Goal: Task Accomplishment & Management: Use online tool/utility

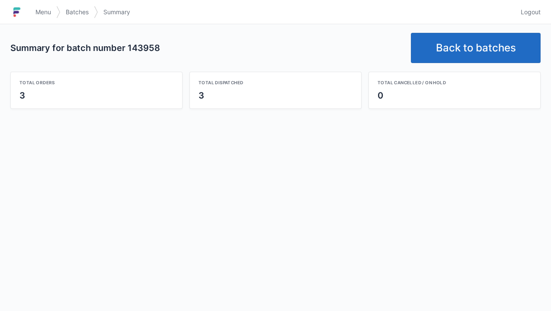
click at [469, 47] on link "Back to batches" at bounding box center [476, 48] width 130 height 30
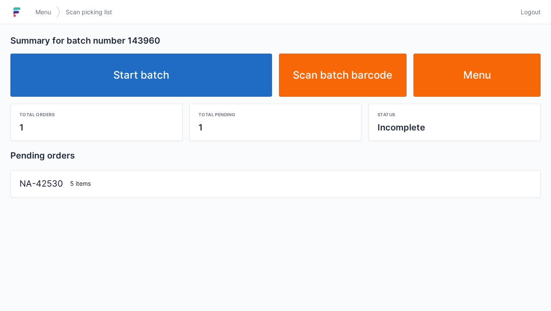
click at [176, 74] on link "Start batch" at bounding box center [141, 75] width 262 height 43
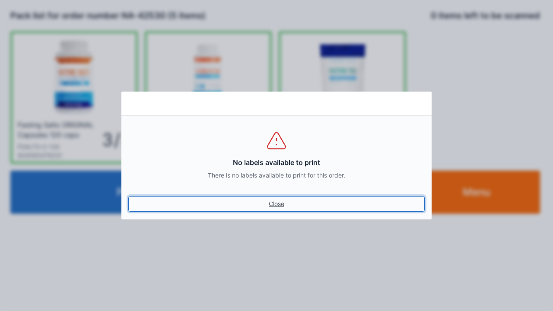
click at [277, 208] on link "Close" at bounding box center [276, 204] width 297 height 16
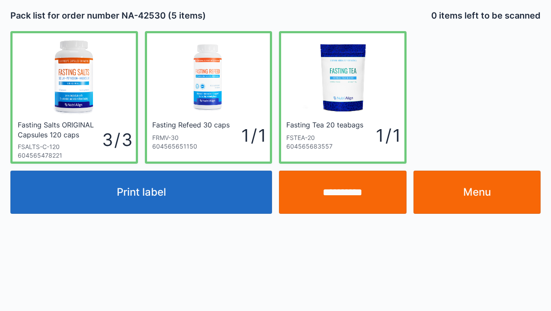
click at [351, 198] on input "**********" at bounding box center [343, 192] width 128 height 43
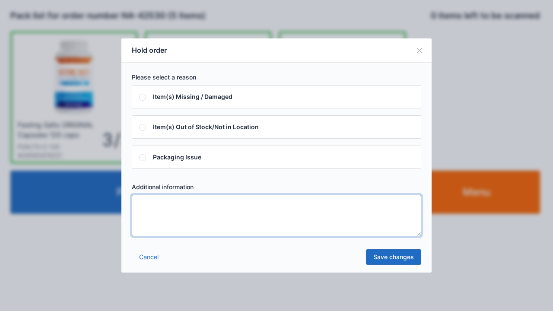
click at [147, 205] on textarea at bounding box center [277, 216] width 290 height 42
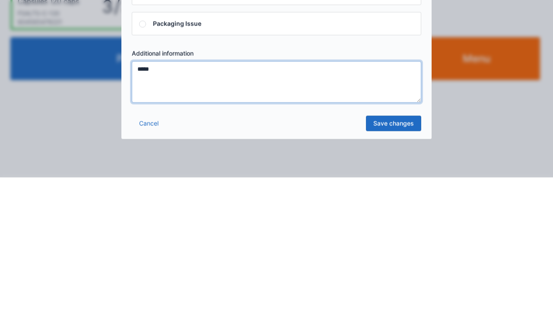
type textarea "*****"
click at [395, 259] on link "Save changes" at bounding box center [393, 257] width 55 height 16
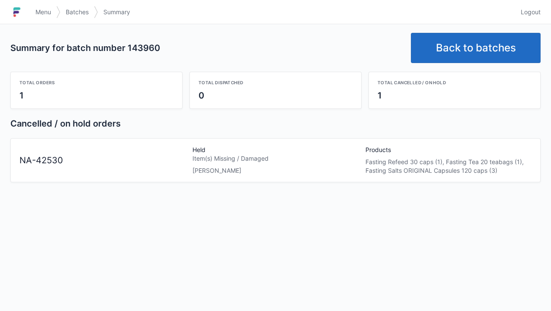
click at [468, 49] on link "Back to batches" at bounding box center [476, 48] width 130 height 30
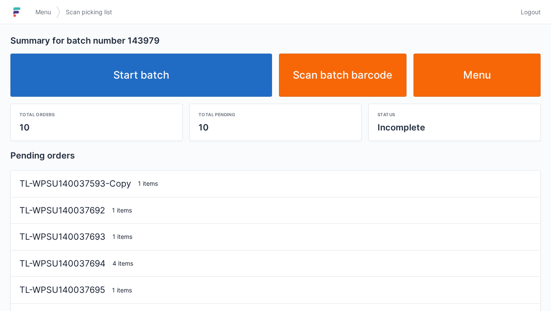
click at [159, 77] on link "Start batch" at bounding box center [141, 75] width 262 height 43
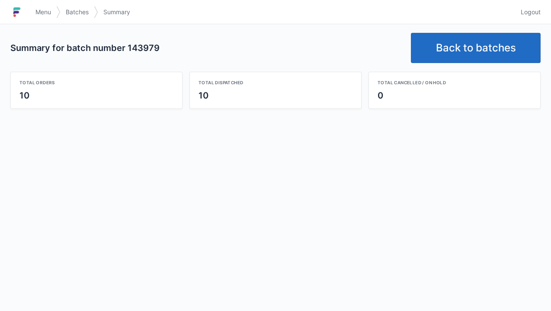
click at [467, 45] on link "Back to batches" at bounding box center [476, 48] width 130 height 30
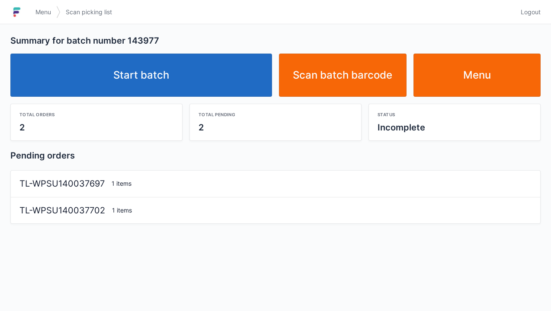
click at [157, 76] on link "Start batch" at bounding box center [141, 75] width 262 height 43
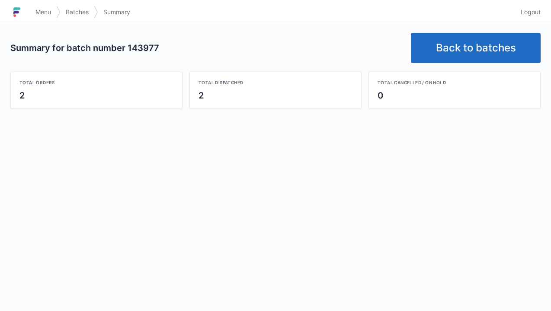
click at [467, 42] on link "Back to batches" at bounding box center [476, 48] width 130 height 30
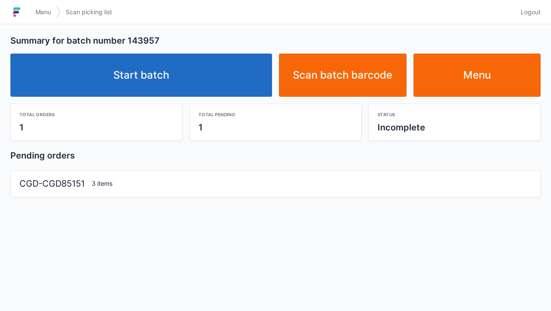
click at [154, 84] on link "Start batch" at bounding box center [141, 75] width 262 height 43
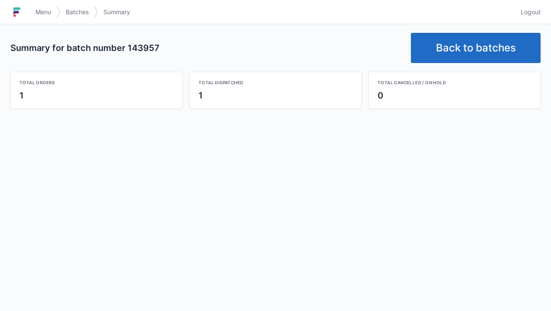
click at [461, 46] on link "Back to batches" at bounding box center [476, 48] width 130 height 30
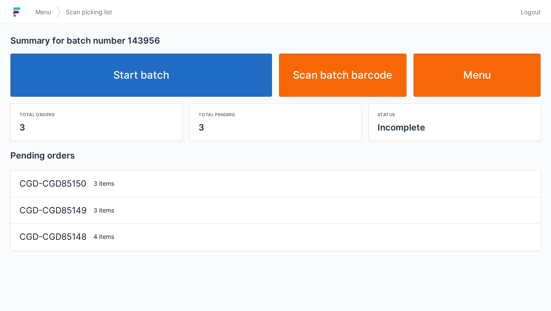
click at [160, 80] on link "Start batch" at bounding box center [141, 75] width 262 height 43
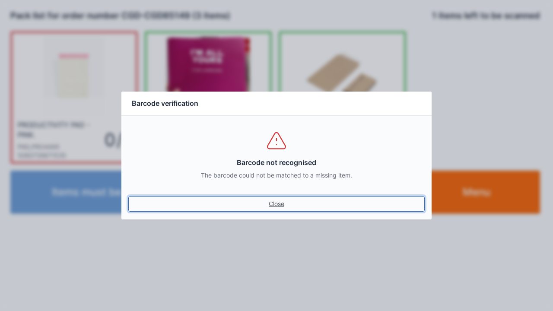
click at [275, 210] on link "Close" at bounding box center [276, 204] width 297 height 16
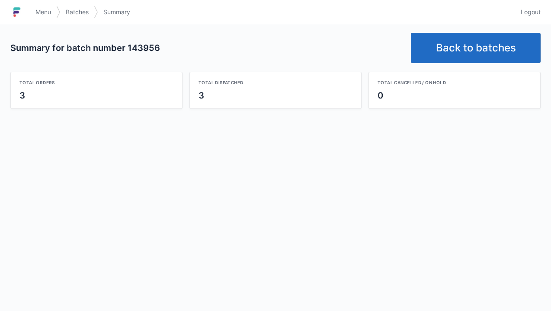
click at [480, 48] on link "Back to batches" at bounding box center [476, 48] width 130 height 30
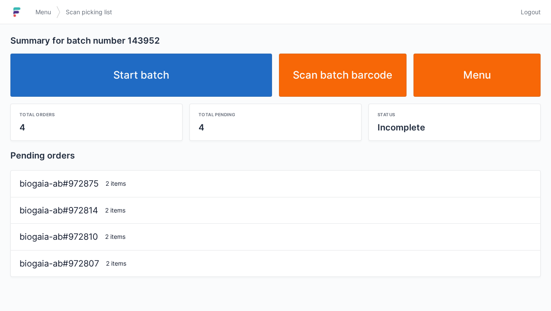
click at [132, 84] on link "Start batch" at bounding box center [141, 75] width 262 height 43
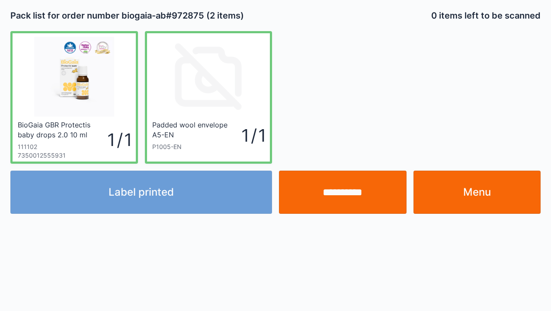
click at [455, 194] on link "Menu" at bounding box center [477, 192] width 128 height 43
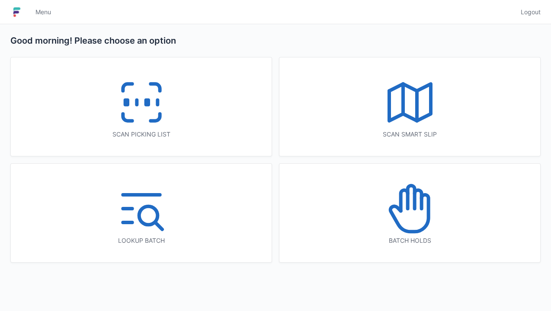
click at [142, 116] on icon at bounding box center [141, 102] width 55 height 55
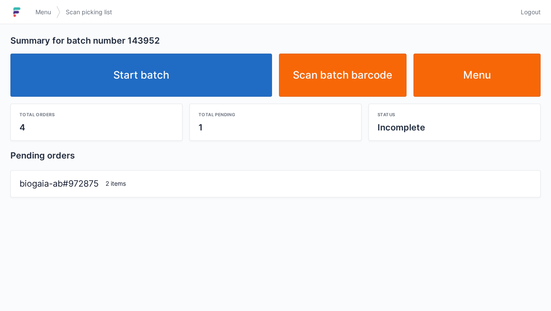
click at [153, 74] on link "Start batch" at bounding box center [141, 75] width 262 height 43
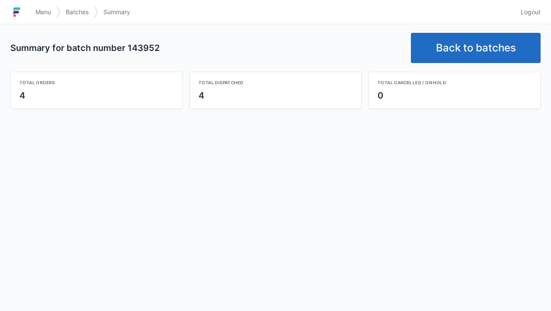
click at [474, 42] on link "Back to batches" at bounding box center [476, 48] width 130 height 30
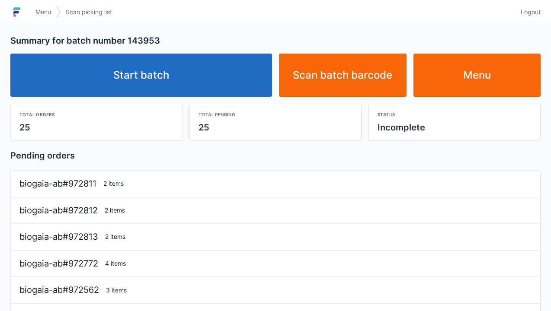
click at [177, 81] on link "Start batch" at bounding box center [141, 75] width 262 height 43
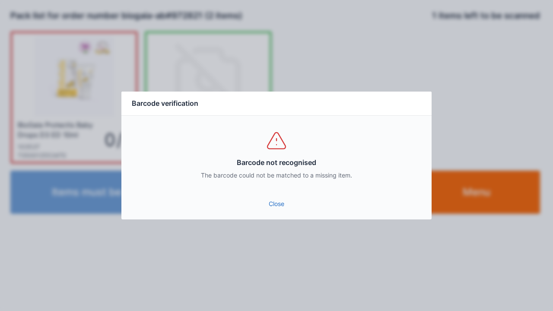
click at [274, 202] on link "Close" at bounding box center [276, 204] width 297 height 16
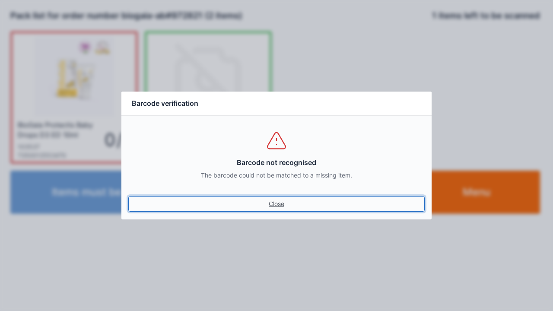
click at [278, 210] on link "Close" at bounding box center [276, 204] width 297 height 16
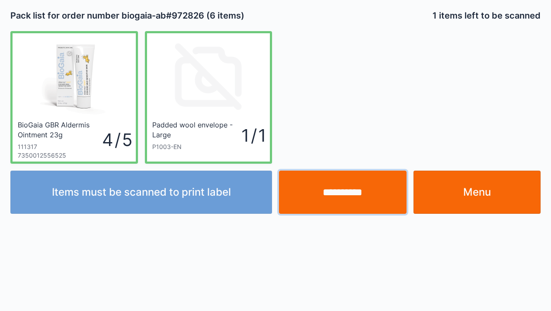
click at [360, 186] on input "**********" at bounding box center [343, 192] width 128 height 43
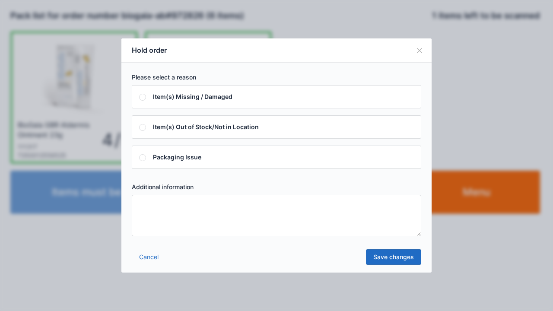
click at [144, 205] on textarea at bounding box center [277, 216] width 290 height 42
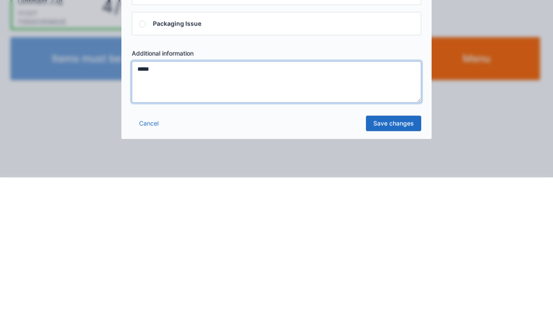
type textarea "*****"
click at [393, 263] on link "Save changes" at bounding box center [393, 257] width 55 height 16
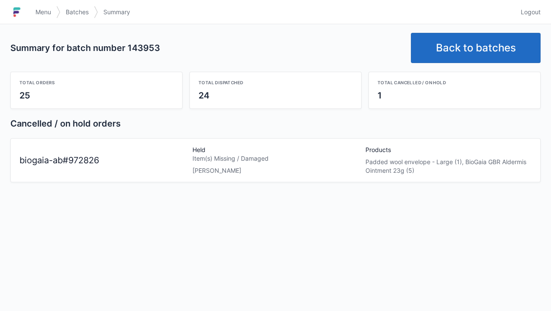
click at [456, 48] on link "Back to batches" at bounding box center [476, 48] width 130 height 30
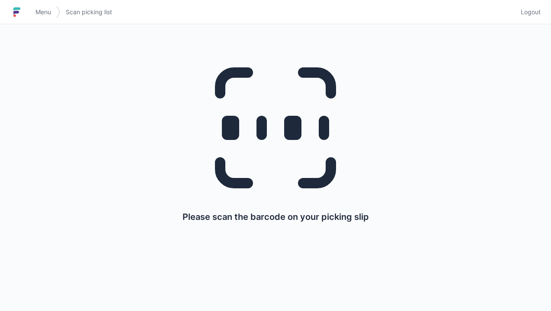
click at [45, 18] on link "Menu" at bounding box center [43, 12] width 26 height 16
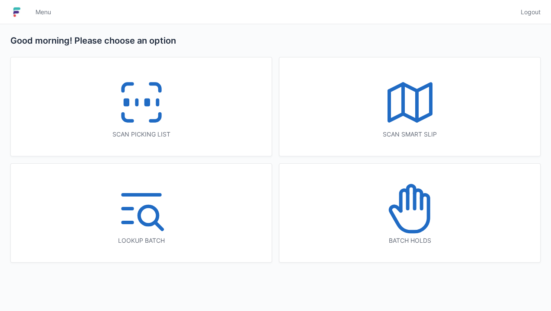
click at [418, 217] on icon at bounding box center [409, 208] width 55 height 55
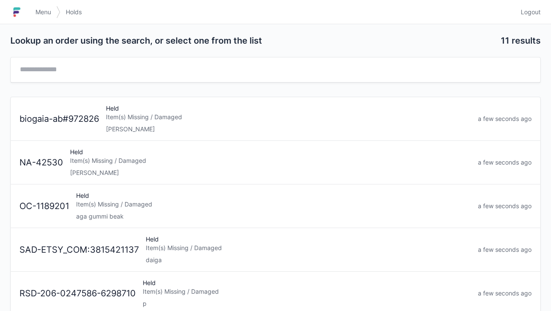
click at [109, 169] on div "Elena" at bounding box center [270, 173] width 401 height 9
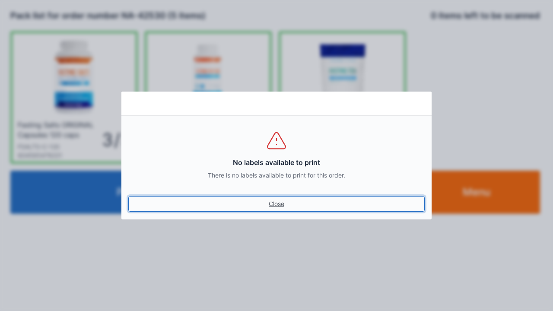
click at [281, 209] on link "Close" at bounding box center [276, 204] width 297 height 16
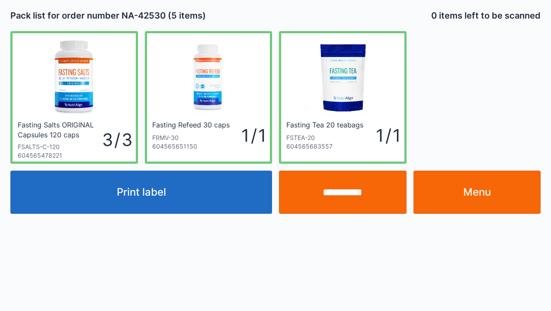
click at [490, 196] on link "Menu" at bounding box center [477, 192] width 128 height 43
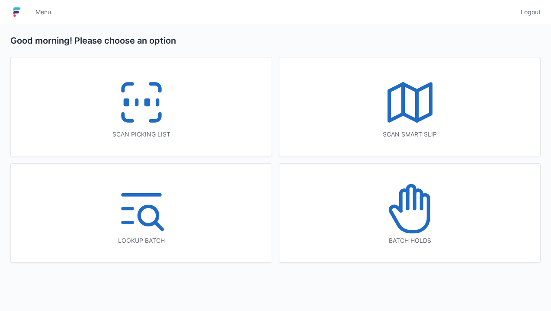
click at [145, 108] on icon at bounding box center [141, 102] width 55 height 55
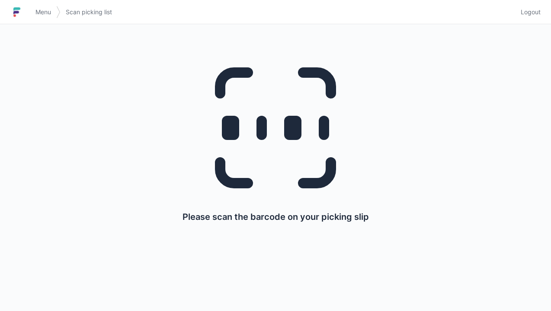
click at [47, 16] on link "Menu" at bounding box center [43, 12] width 26 height 16
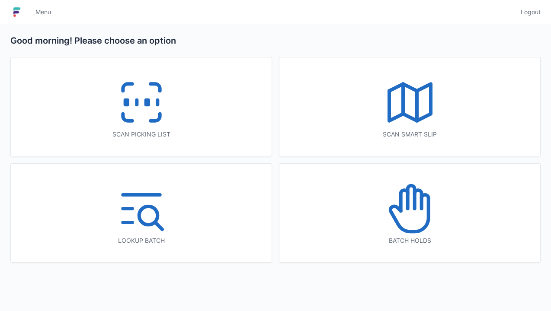
click at [405, 219] on icon at bounding box center [409, 208] width 55 height 55
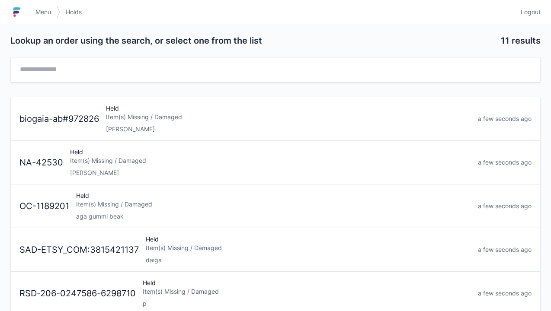
click at [122, 166] on div "Held Item(s) Missing / Damaged [PERSON_NAME]" at bounding box center [271, 162] width 408 height 29
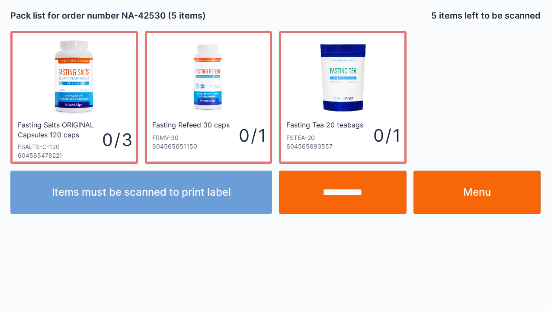
click at [460, 200] on link "Menu" at bounding box center [477, 192] width 128 height 43
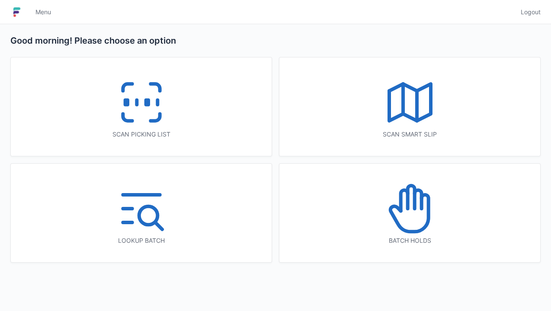
click at [405, 219] on icon at bounding box center [409, 208] width 55 height 55
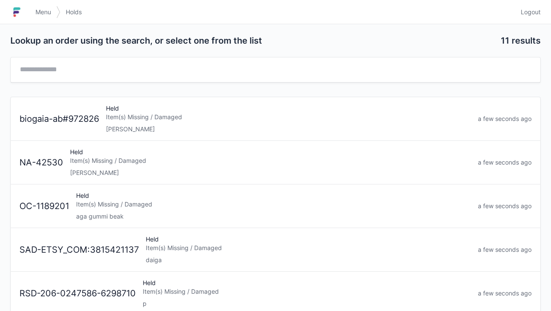
click at [132, 123] on div "Held Item(s) Missing / Damaged [PERSON_NAME]" at bounding box center [288, 118] width 372 height 29
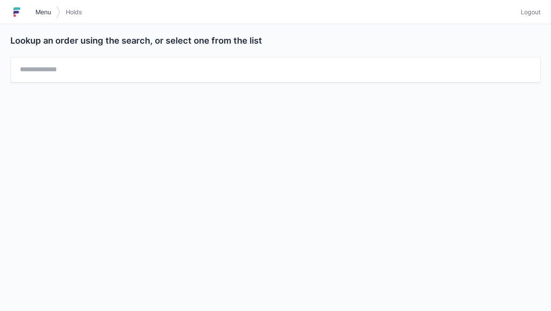
click at [42, 17] on link "Menu" at bounding box center [43, 12] width 26 height 16
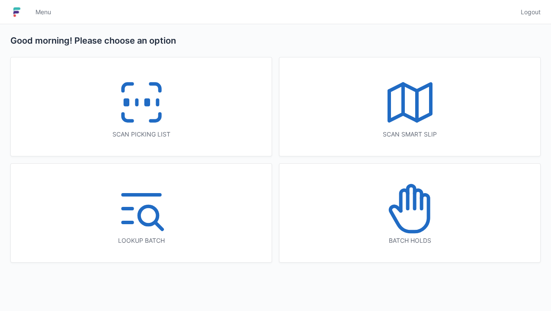
click at [146, 105] on rect at bounding box center [147, 102] width 2 height 5
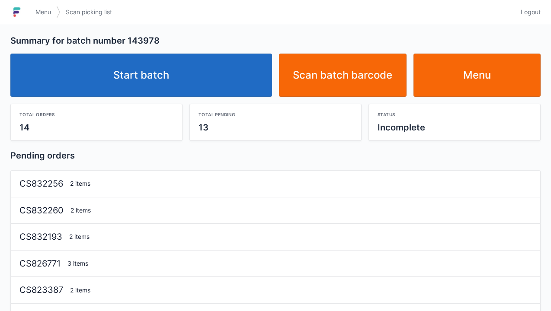
click at [153, 84] on link "Start batch" at bounding box center [141, 75] width 262 height 43
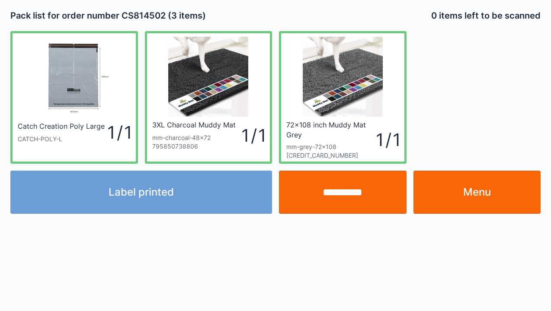
click at [349, 189] on input "**********" at bounding box center [343, 192] width 128 height 43
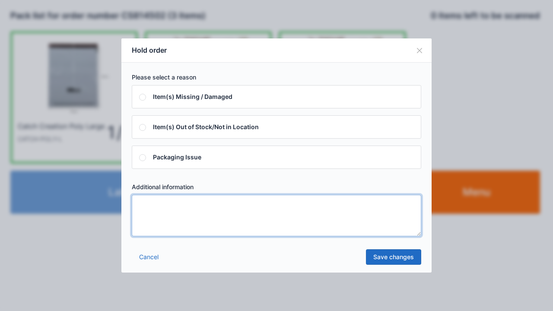
click at [147, 200] on textarea at bounding box center [277, 216] width 290 height 42
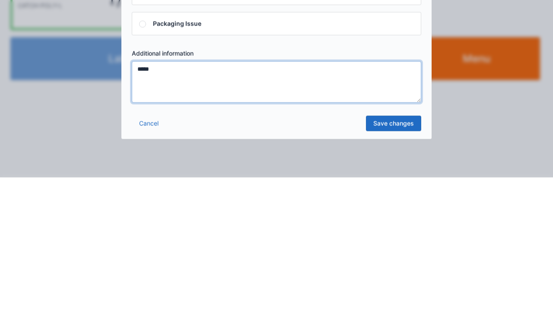
type textarea "*****"
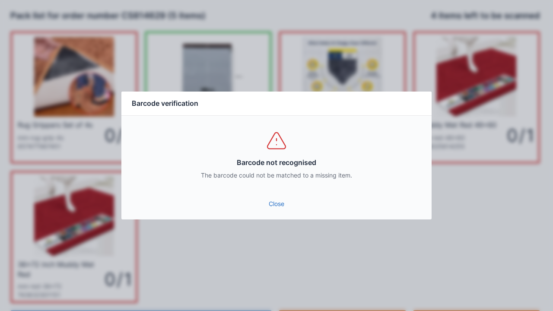
click at [283, 202] on link "Close" at bounding box center [276, 204] width 297 height 16
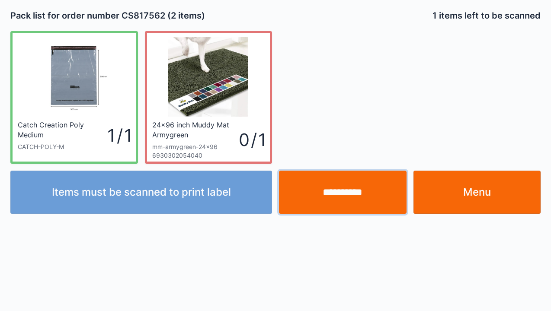
click at [343, 195] on input "**********" at bounding box center [343, 192] width 128 height 43
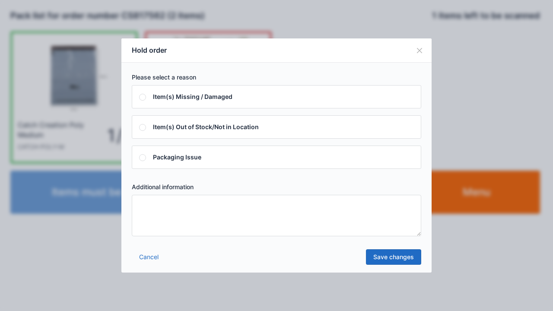
click at [144, 212] on textarea at bounding box center [277, 216] width 290 height 42
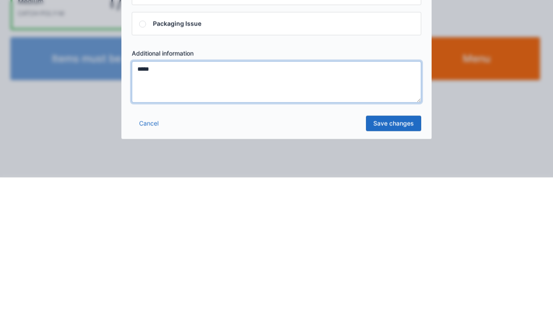
type textarea "*****"
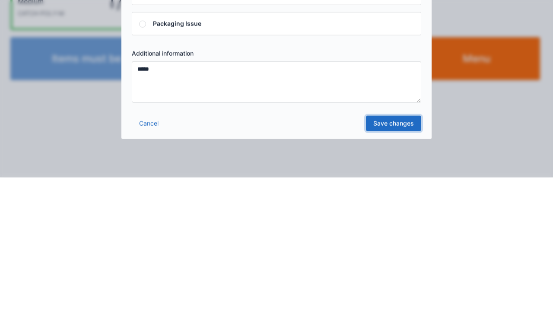
click at [402, 261] on link "Save changes" at bounding box center [393, 257] width 55 height 16
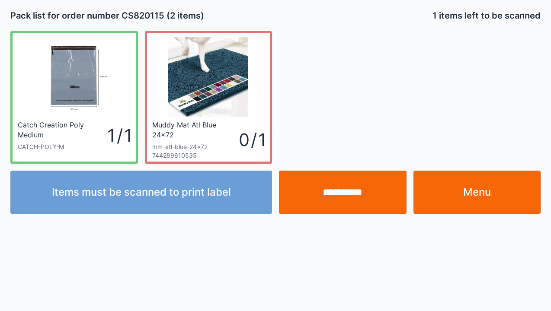
click at [469, 194] on link "Menu" at bounding box center [477, 192] width 128 height 43
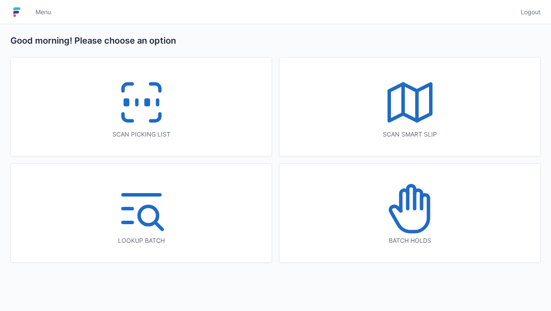
click at [404, 220] on icon at bounding box center [409, 208] width 55 height 55
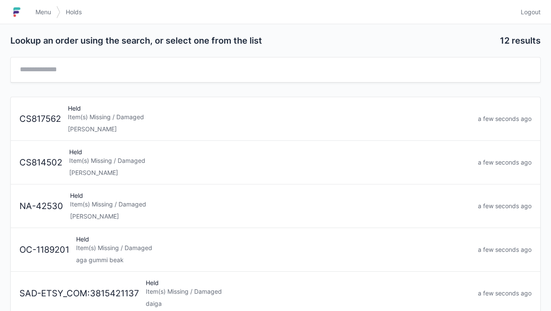
click at [120, 169] on div "Elena" at bounding box center [270, 173] width 402 height 9
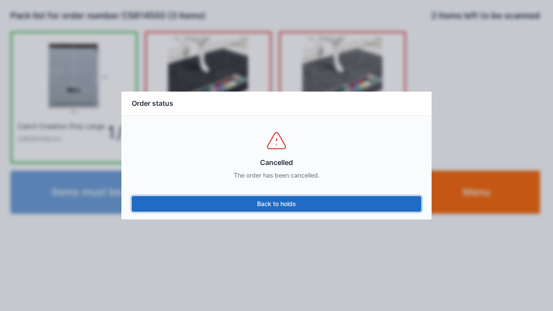
click at [278, 208] on link "Back to holds" at bounding box center [277, 204] width 290 height 16
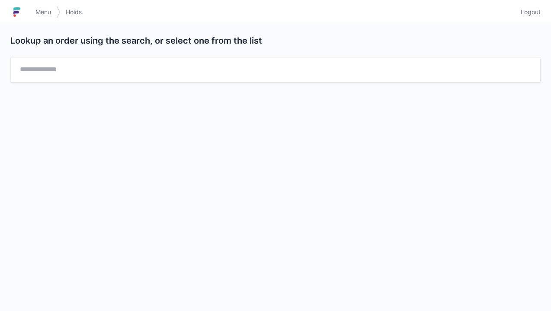
click at [41, 12] on span "Menu" at bounding box center [43, 12] width 16 height 9
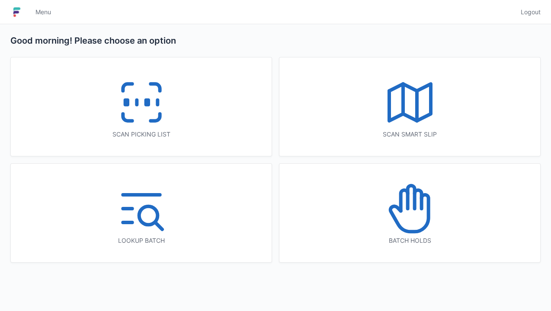
click at [417, 212] on icon at bounding box center [409, 208] width 55 height 55
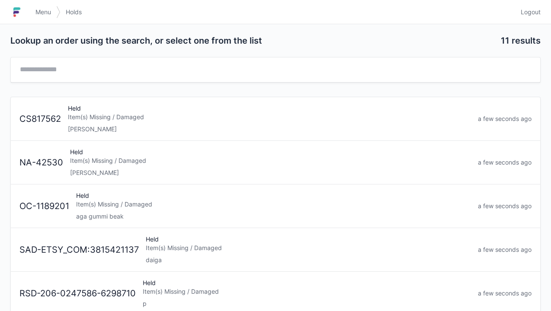
click at [101, 172] on div "[PERSON_NAME]" at bounding box center [270, 173] width 401 height 9
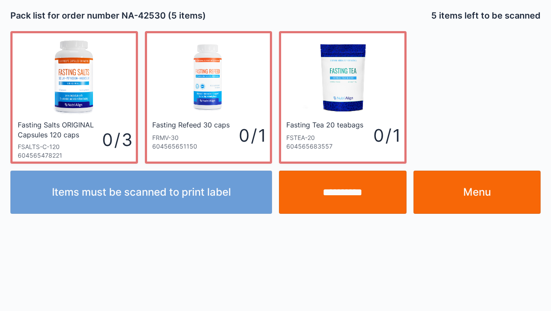
click at [483, 197] on link "Menu" at bounding box center [477, 192] width 128 height 43
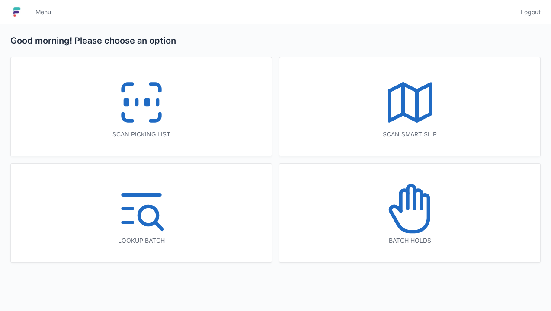
click at [406, 218] on icon at bounding box center [409, 208] width 55 height 55
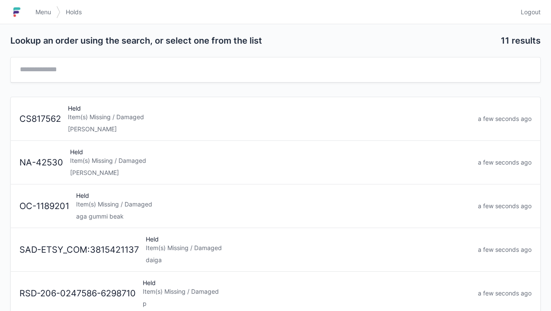
click at [112, 130] on div "Elena" at bounding box center [269, 129] width 403 height 9
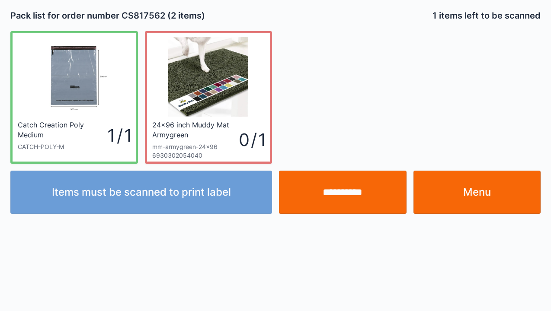
click at [499, 203] on link "Menu" at bounding box center [477, 192] width 128 height 43
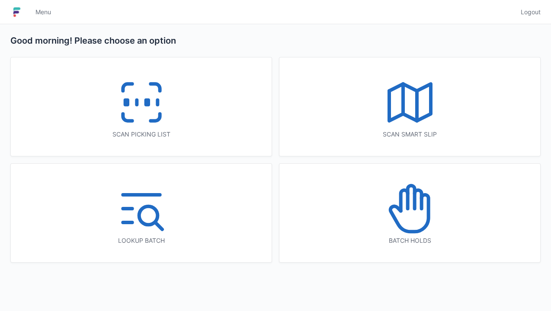
click at [421, 208] on icon at bounding box center [417, 199] width 7 height 19
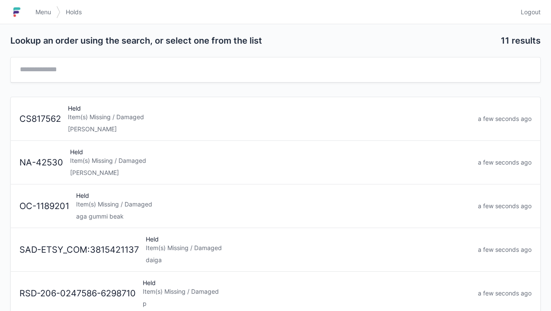
click at [40, 11] on span "Menu" at bounding box center [43, 12] width 16 height 9
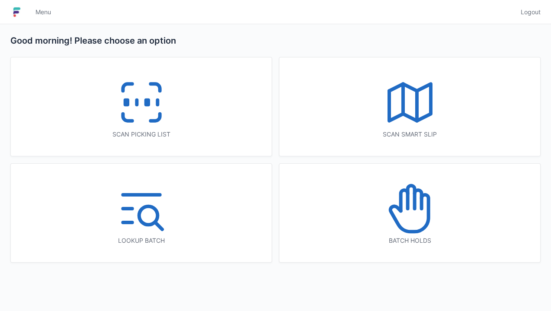
click at [140, 106] on icon at bounding box center [141, 102] width 55 height 55
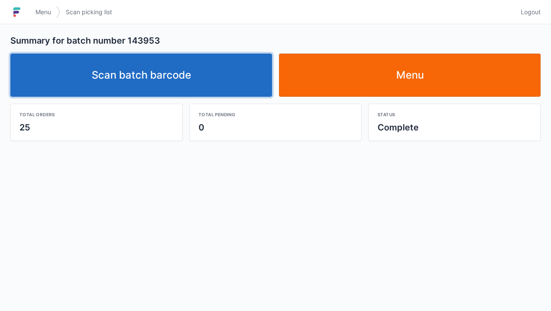
click at [67, 60] on link "Scan batch barcode" at bounding box center [141, 75] width 262 height 43
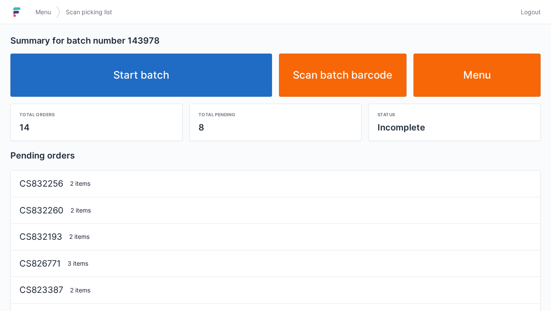
click at [153, 75] on link "Start batch" at bounding box center [141, 75] width 262 height 43
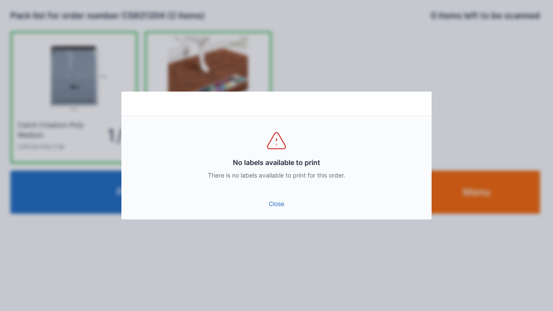
click at [285, 216] on div "Close" at bounding box center [277, 207] width 310 height 26
click at [283, 208] on link "Close" at bounding box center [276, 204] width 297 height 16
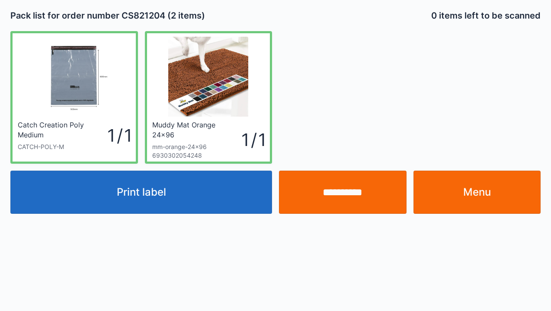
click at [439, 193] on link "Menu" at bounding box center [477, 192] width 128 height 43
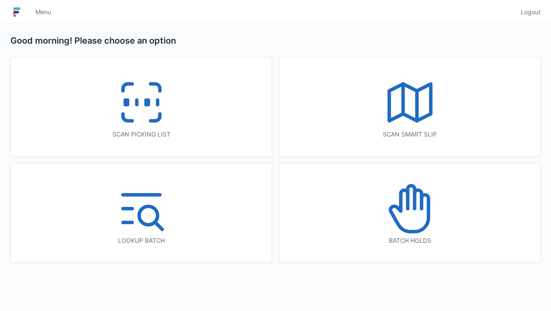
click at [386, 230] on icon at bounding box center [409, 208] width 55 height 55
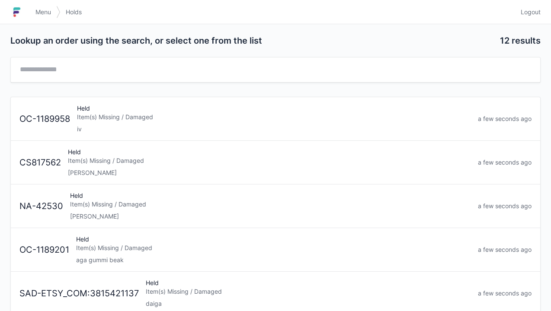
click at [187, 165] on div "Held Item(s) Missing / Damaged Elena" at bounding box center [269, 162] width 410 height 29
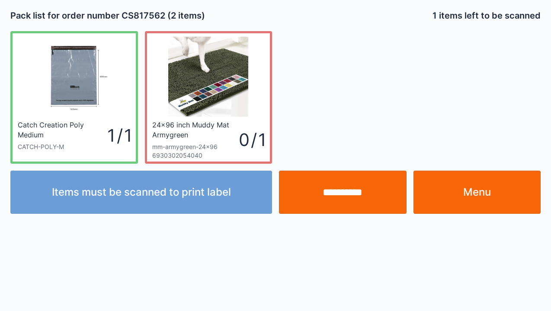
click at [471, 197] on link "Menu" at bounding box center [477, 192] width 128 height 43
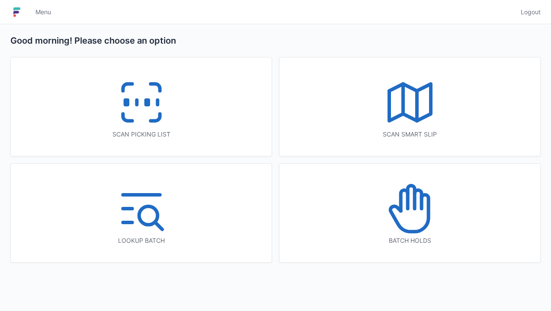
click at [374, 216] on div "Batch holds" at bounding box center [409, 213] width 261 height 99
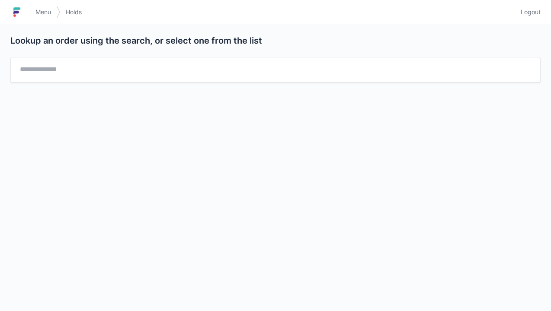
click at [46, 15] on span "Menu" at bounding box center [43, 12] width 16 height 9
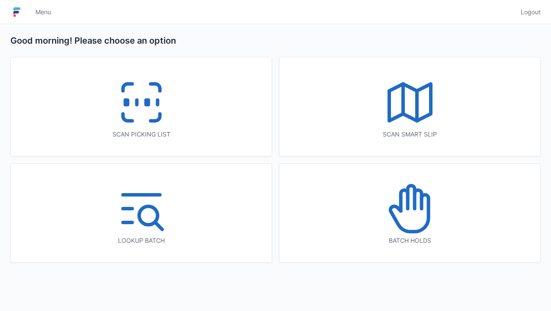
click at [164, 129] on icon at bounding box center [141, 102] width 55 height 55
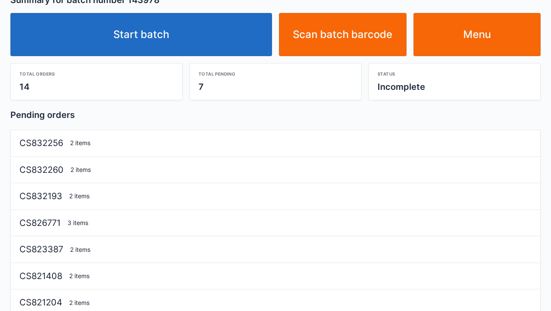
scroll to position [53, 0]
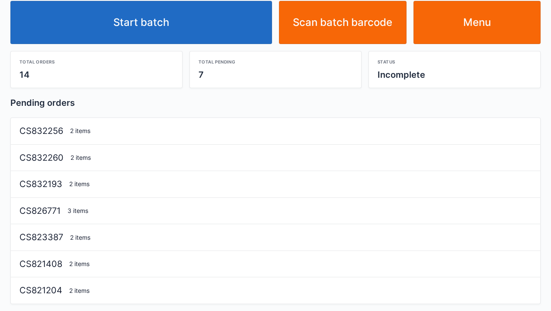
click at [177, 27] on link "Start batch" at bounding box center [141, 22] width 262 height 43
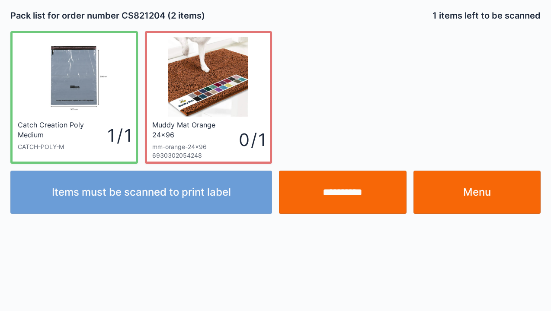
click at [476, 195] on link "Menu" at bounding box center [477, 192] width 128 height 43
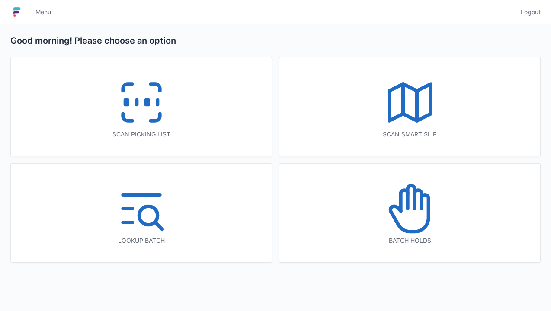
click at [135, 109] on icon at bounding box center [141, 102] width 55 height 55
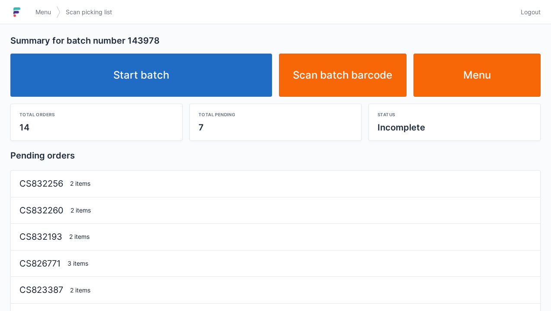
click at [149, 72] on link "Start batch" at bounding box center [141, 75] width 262 height 43
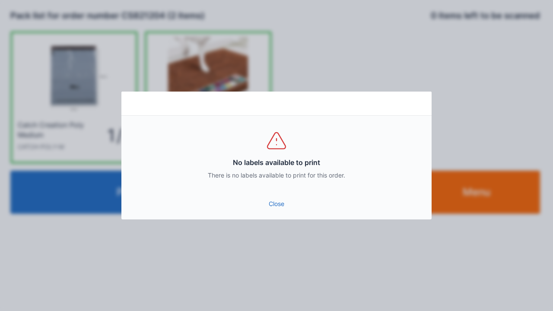
click at [278, 209] on link "Close" at bounding box center [276, 204] width 297 height 16
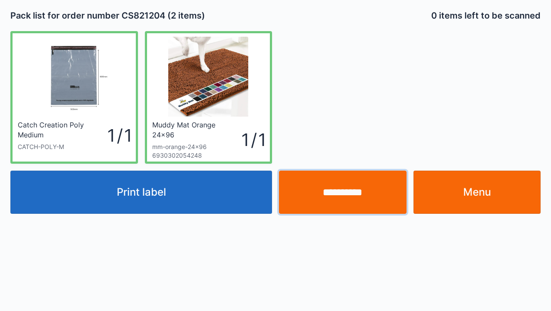
click at [338, 200] on input "**********" at bounding box center [343, 192] width 128 height 43
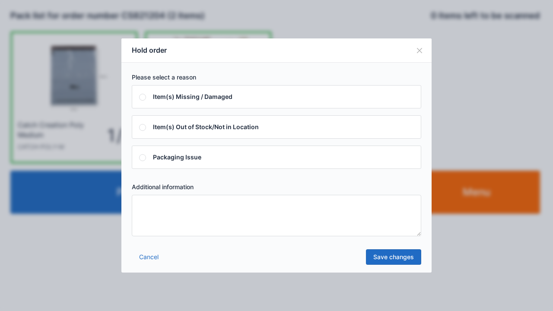
click at [148, 205] on textarea at bounding box center [277, 216] width 290 height 42
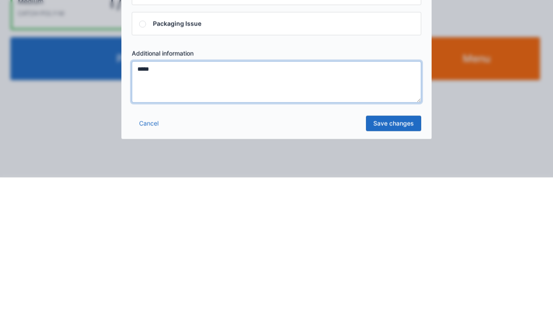
type textarea "*****"
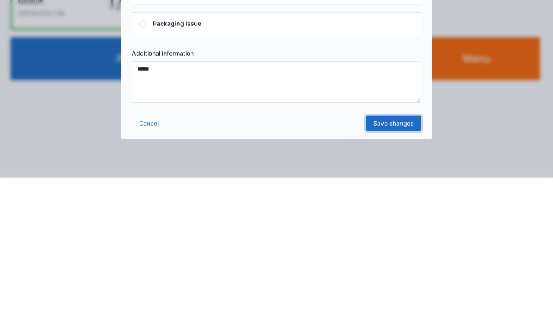
click at [388, 260] on link "Save changes" at bounding box center [393, 257] width 55 height 16
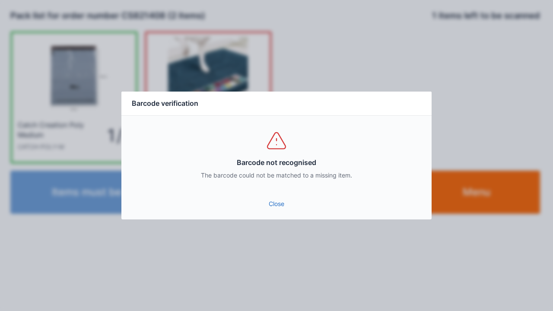
click at [281, 202] on link "Close" at bounding box center [276, 204] width 297 height 16
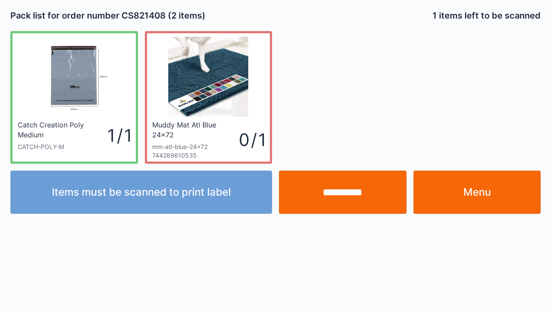
click at [470, 194] on link "Menu" at bounding box center [477, 192] width 128 height 43
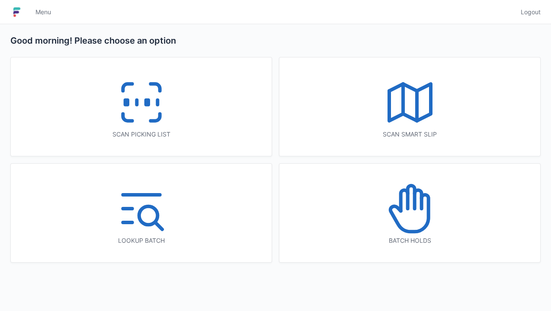
click at [417, 217] on icon at bounding box center [409, 208] width 55 height 55
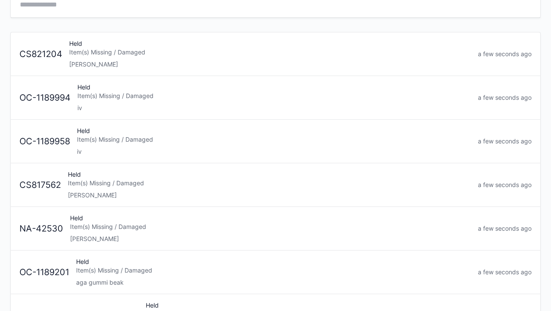
scroll to position [67, 0]
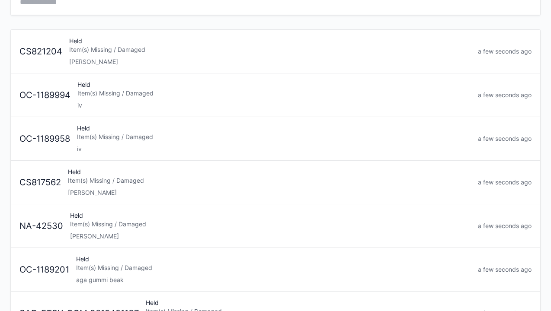
click at [120, 232] on div "Elena" at bounding box center [270, 236] width 401 height 9
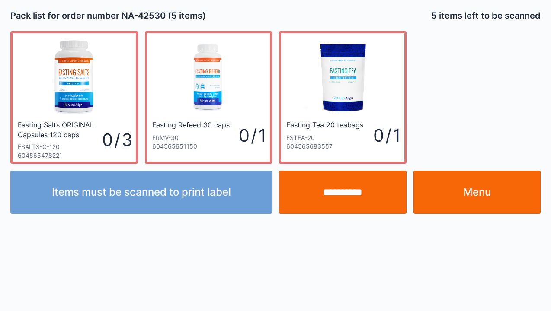
click at [475, 201] on link "Menu" at bounding box center [477, 192] width 128 height 43
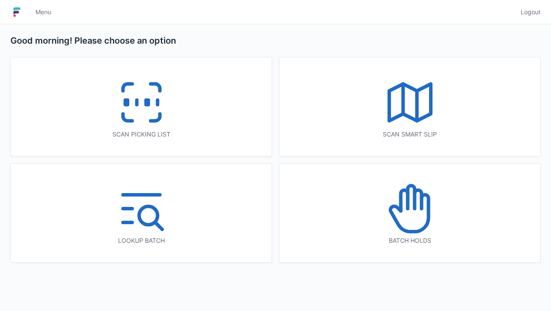
click at [419, 208] on icon at bounding box center [417, 199] width 7 height 19
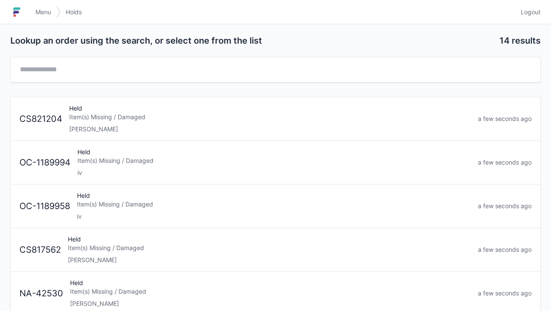
click at [128, 249] on div "Item(s) Missing / Damaged" at bounding box center [269, 248] width 403 height 9
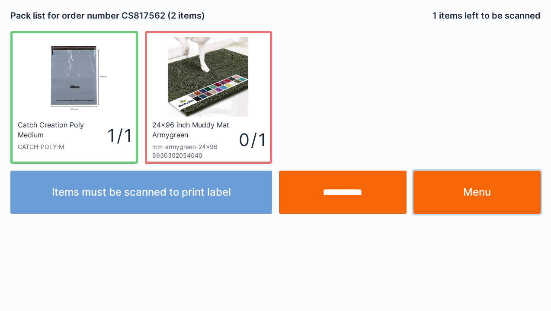
click at [480, 198] on link "Menu" at bounding box center [477, 192] width 128 height 43
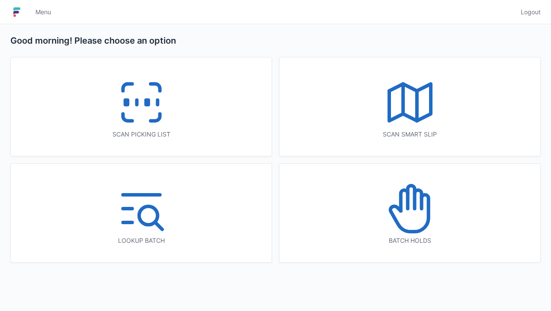
click at [411, 206] on icon at bounding box center [409, 208] width 55 height 55
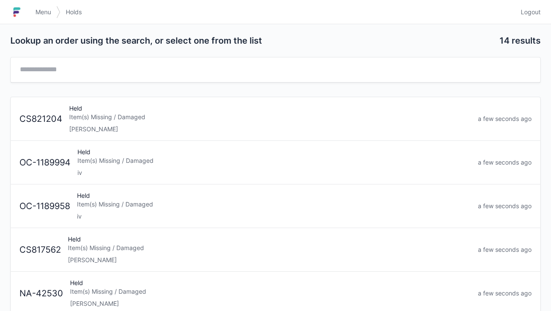
click at [101, 125] on div "[PERSON_NAME]" at bounding box center [270, 129] width 402 height 9
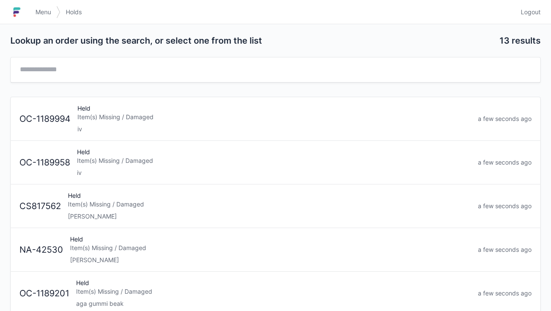
click at [47, 12] on span "Menu" at bounding box center [43, 12] width 16 height 9
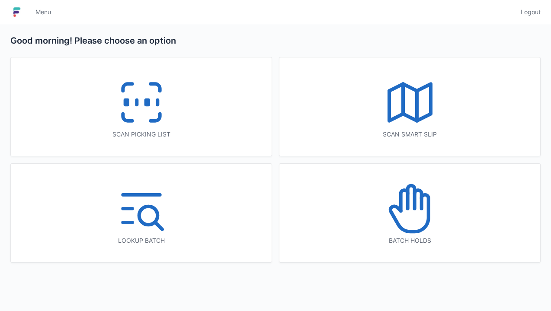
click at [160, 116] on icon at bounding box center [154, 117] width 9 height 7
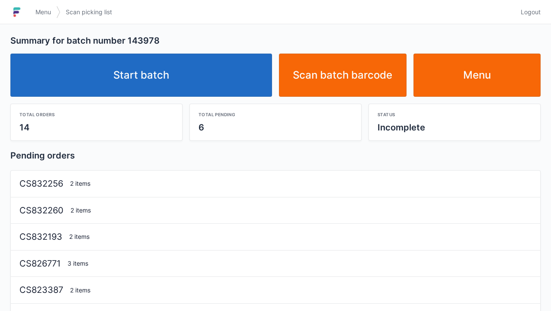
click at [143, 79] on link "Start batch" at bounding box center [141, 75] width 262 height 43
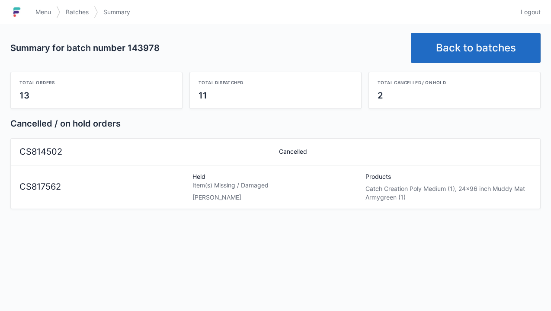
click at [473, 45] on link "Back to batches" at bounding box center [476, 48] width 130 height 30
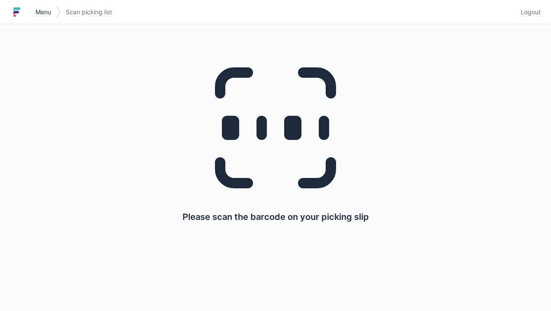
click at [49, 15] on span "Menu" at bounding box center [43, 12] width 16 height 9
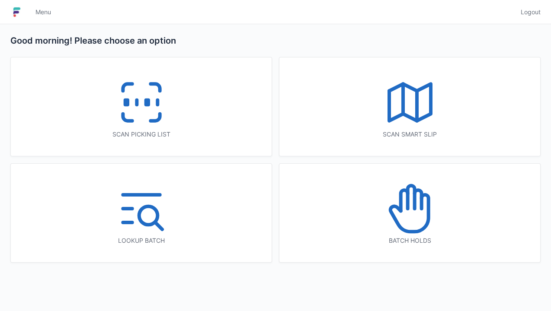
click at [417, 220] on icon at bounding box center [409, 208] width 55 height 55
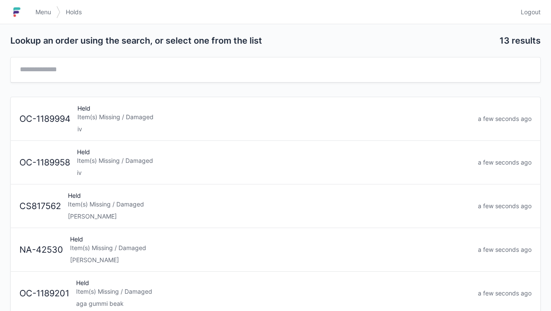
click at [117, 250] on div "Item(s) Missing / Damaged" at bounding box center [270, 248] width 401 height 9
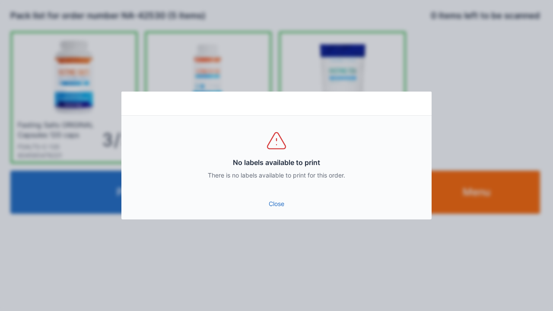
click at [277, 207] on link "Close" at bounding box center [276, 204] width 297 height 16
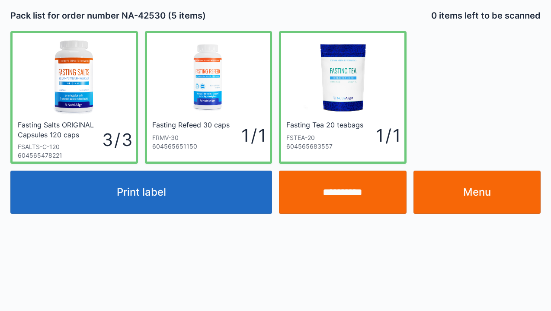
click at [483, 199] on link "Menu" at bounding box center [477, 192] width 128 height 43
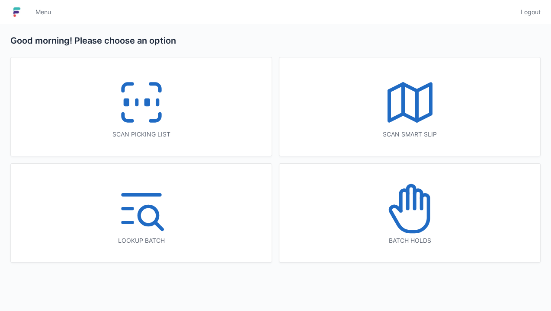
click at [413, 228] on icon at bounding box center [409, 208] width 55 height 55
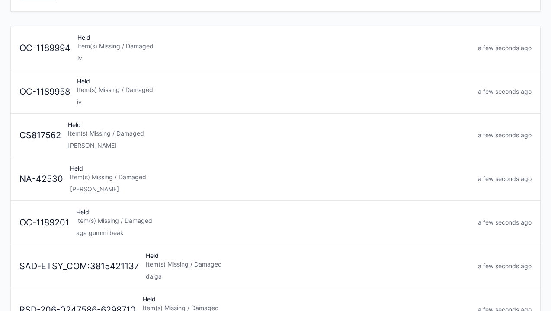
scroll to position [74, 0]
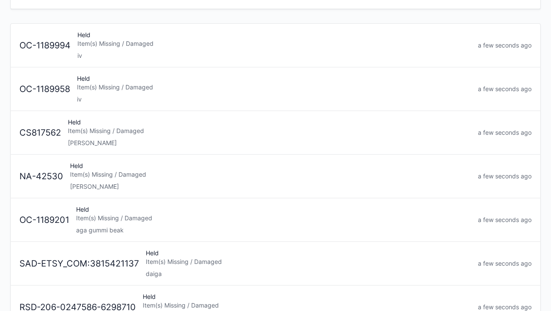
click at [121, 139] on div "[PERSON_NAME]" at bounding box center [269, 143] width 403 height 9
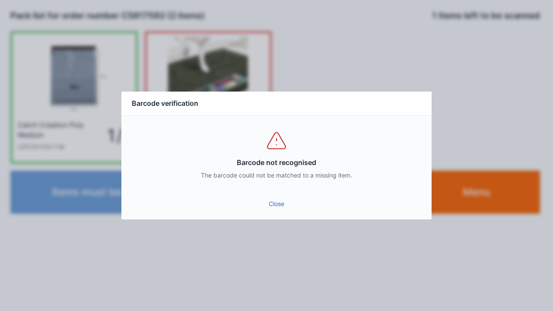
click at [272, 210] on link "Close" at bounding box center [276, 204] width 297 height 16
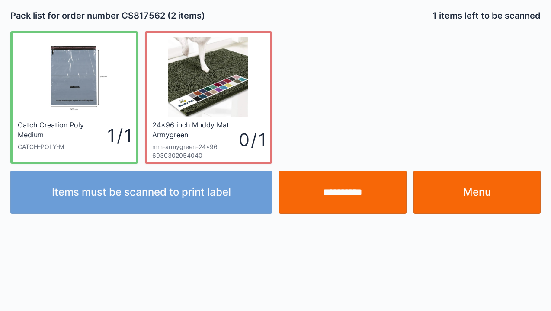
click at [483, 199] on link "Menu" at bounding box center [477, 192] width 128 height 43
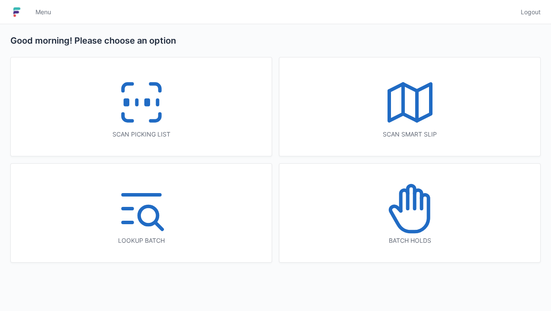
click at [145, 108] on icon at bounding box center [141, 102] width 55 height 55
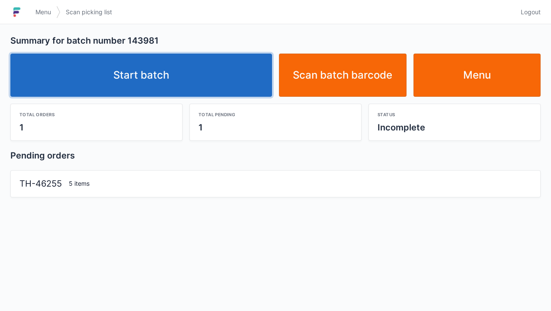
click at [175, 90] on link "Start batch" at bounding box center [141, 75] width 262 height 43
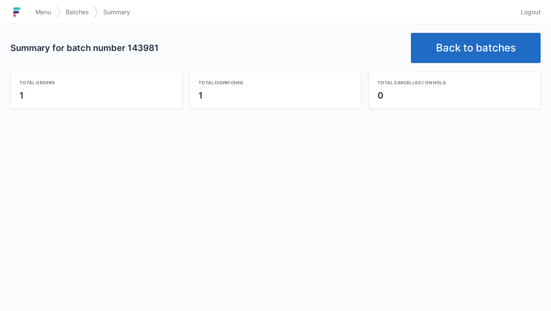
click at [476, 52] on link "Back to batches" at bounding box center [476, 48] width 130 height 30
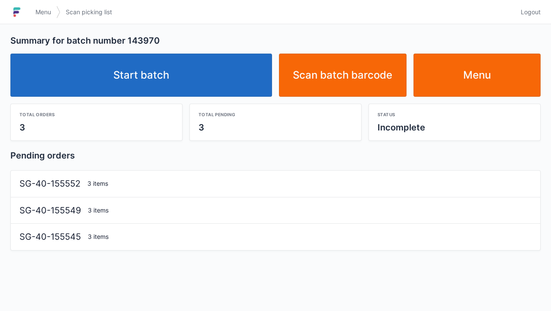
click at [151, 73] on link "Start batch" at bounding box center [141, 75] width 262 height 43
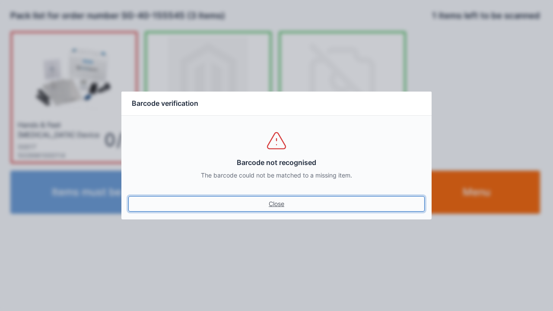
click at [279, 203] on link "Close" at bounding box center [276, 204] width 297 height 16
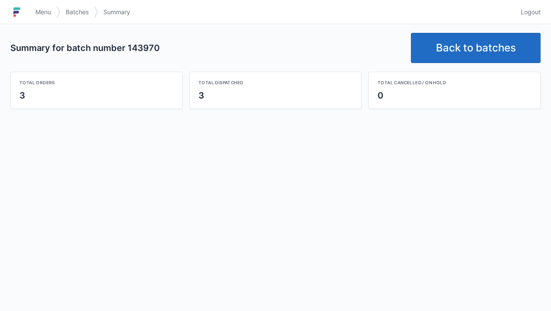
click at [482, 38] on link "Back to batches" at bounding box center [476, 48] width 130 height 30
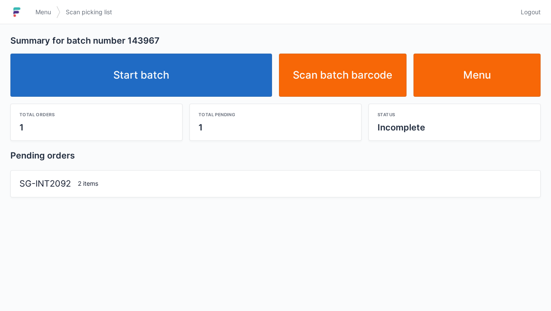
click at [165, 89] on link "Start batch" at bounding box center [141, 75] width 262 height 43
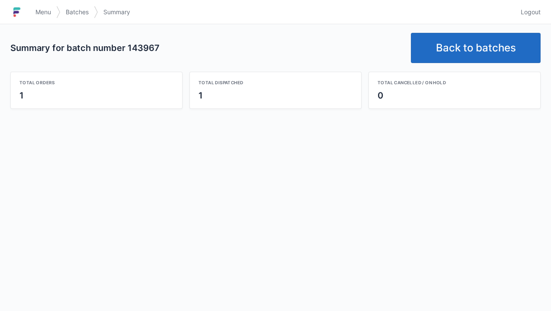
click at [454, 49] on link "Back to batches" at bounding box center [476, 48] width 130 height 30
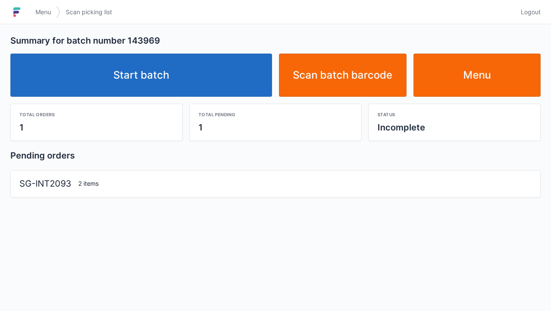
click at [149, 80] on link "Start batch" at bounding box center [141, 75] width 262 height 43
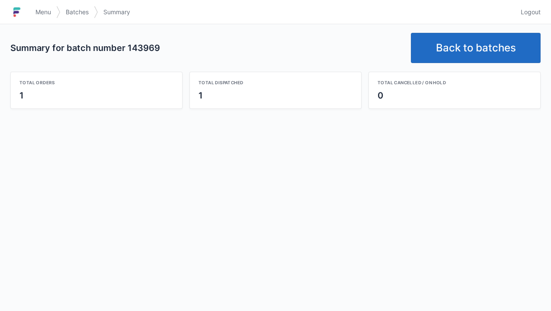
click at [464, 46] on link "Back to batches" at bounding box center [476, 48] width 130 height 30
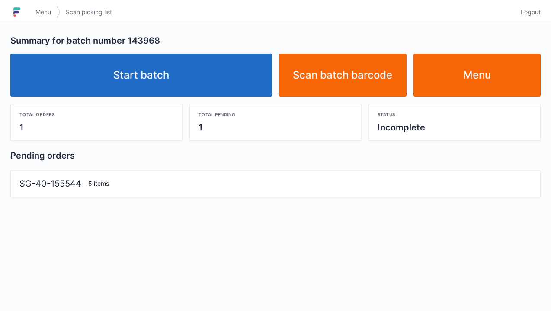
click at [166, 81] on link "Start batch" at bounding box center [141, 75] width 262 height 43
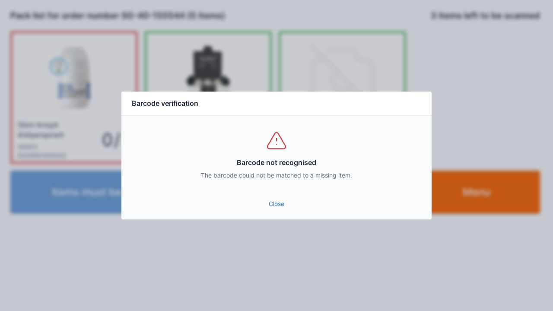
click at [276, 211] on link "Close" at bounding box center [276, 204] width 297 height 16
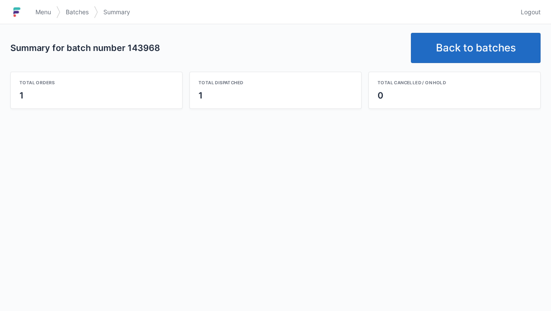
click at [466, 46] on link "Back to batches" at bounding box center [476, 48] width 130 height 30
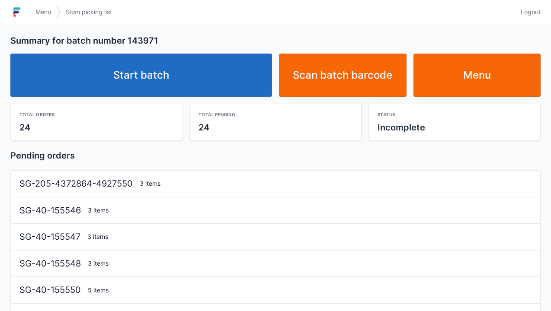
click at [157, 77] on link "Start batch" at bounding box center [141, 75] width 262 height 43
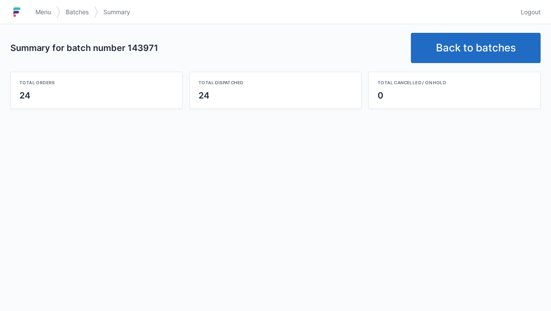
click at [467, 45] on link "Back to batches" at bounding box center [476, 48] width 130 height 30
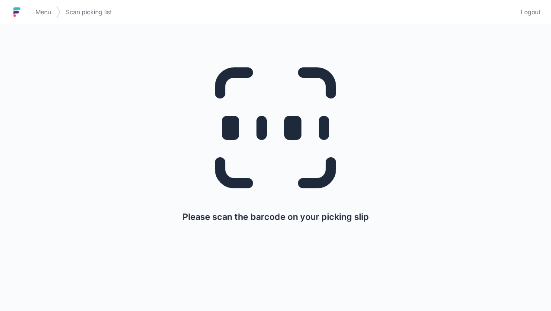
click at [41, 7] on link "Menu" at bounding box center [43, 12] width 26 height 16
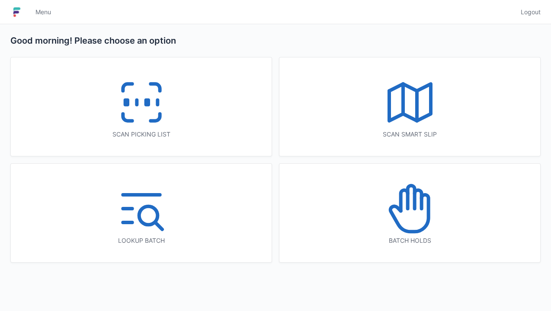
click at [404, 227] on icon at bounding box center [409, 208] width 55 height 55
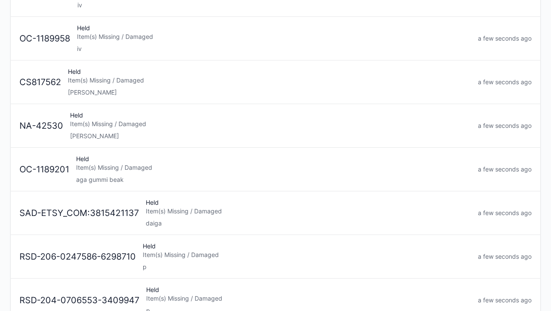
scroll to position [126, 0]
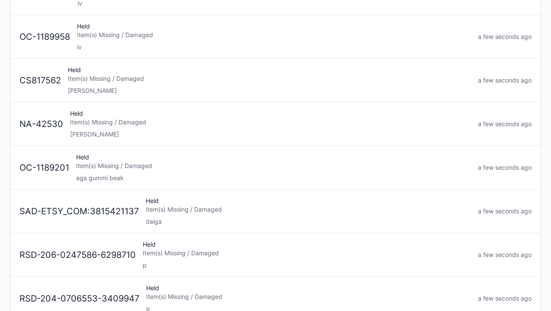
click at [117, 82] on div "Held Item(s) Missing / Damaged Elena" at bounding box center [269, 80] width 410 height 29
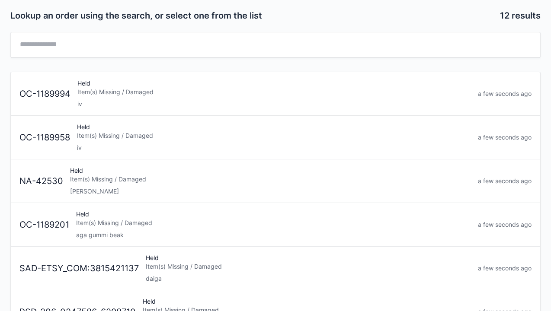
scroll to position [25, 0]
click at [110, 184] on div "Held Item(s) Missing / Damaged [PERSON_NAME]" at bounding box center [271, 180] width 408 height 29
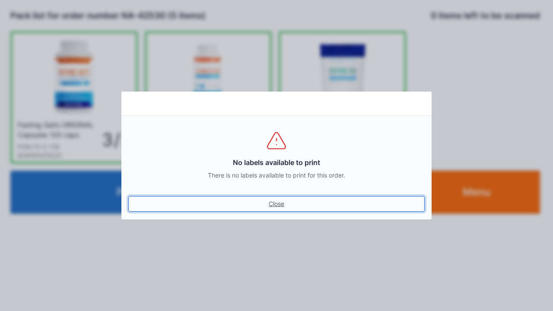
click at [281, 205] on link "Close" at bounding box center [276, 204] width 297 height 16
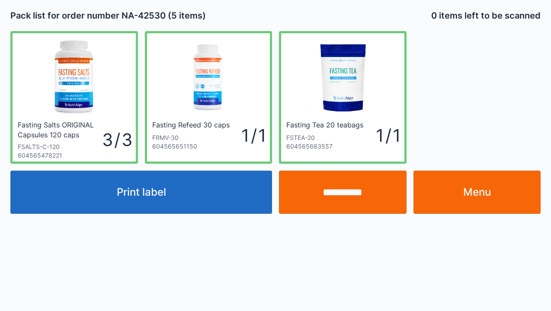
click at [480, 201] on link "Menu" at bounding box center [477, 192] width 128 height 43
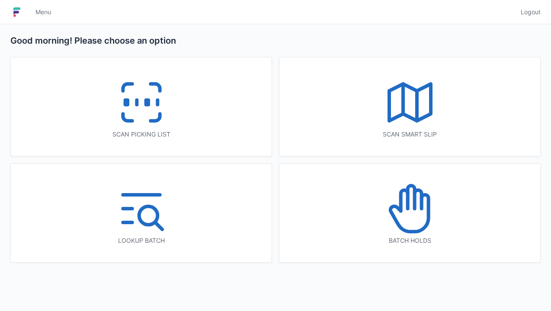
click at [142, 106] on icon at bounding box center [141, 102] width 55 height 55
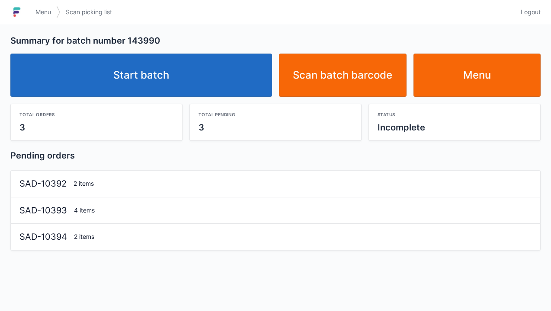
click at [151, 76] on link "Start batch" at bounding box center [141, 75] width 262 height 43
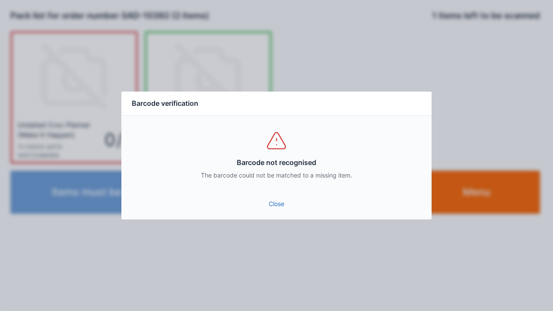
click at [285, 204] on link "Close" at bounding box center [276, 204] width 297 height 16
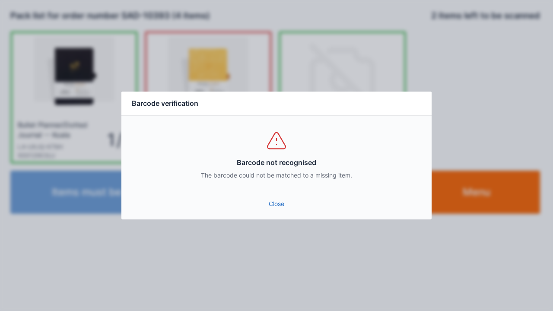
click at [272, 202] on link "Close" at bounding box center [276, 204] width 297 height 16
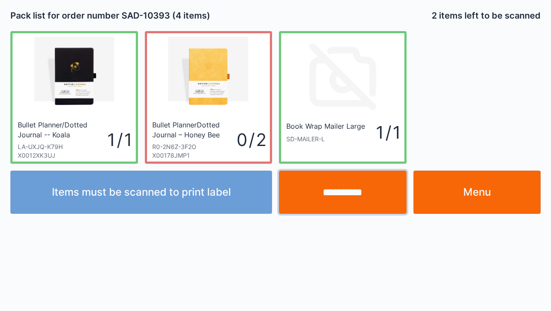
click at [345, 194] on input "**********" at bounding box center [343, 192] width 128 height 43
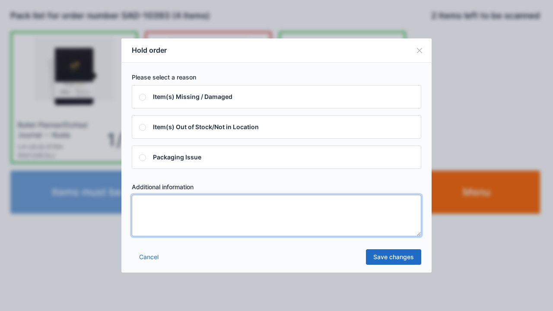
click at [149, 204] on textarea at bounding box center [277, 216] width 290 height 42
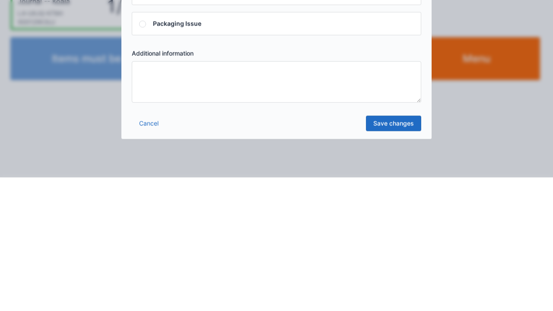
click at [150, 259] on link "Cancel" at bounding box center [149, 257] width 34 height 16
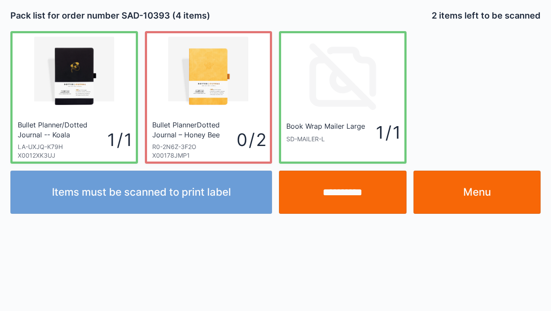
click at [467, 192] on link "Menu" at bounding box center [477, 192] width 128 height 43
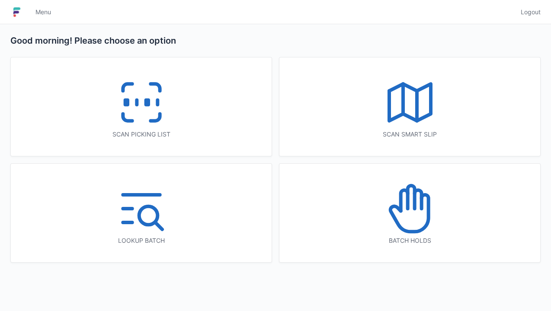
click at [98, 111] on div "Scan picking list" at bounding box center [141, 107] width 261 height 99
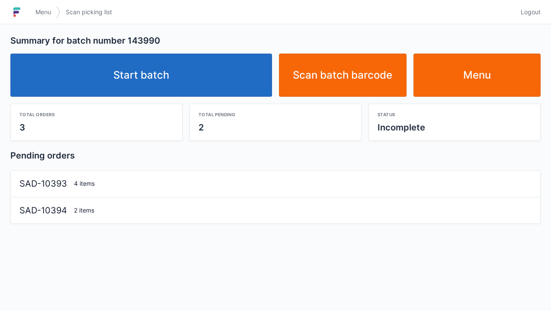
click at [102, 82] on link "Start batch" at bounding box center [141, 75] width 262 height 43
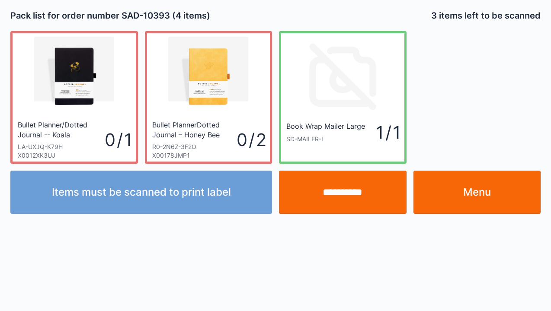
click at [478, 202] on link "Menu" at bounding box center [477, 192] width 128 height 43
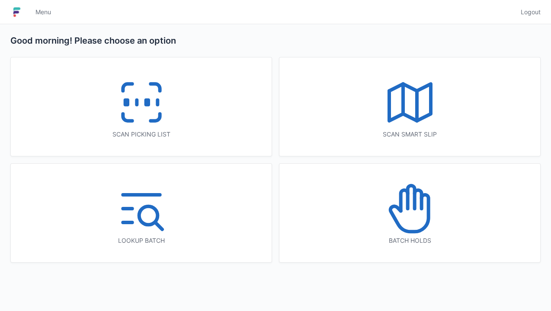
click at [144, 111] on icon at bounding box center [141, 102] width 55 height 55
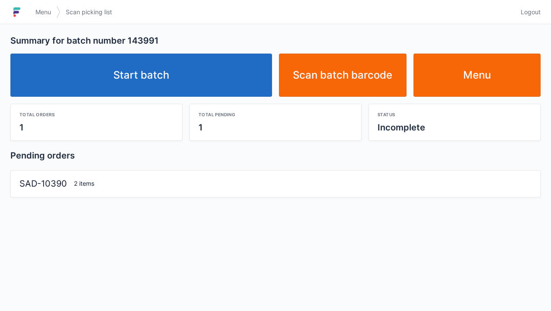
click at [147, 94] on link "Start batch" at bounding box center [141, 75] width 262 height 43
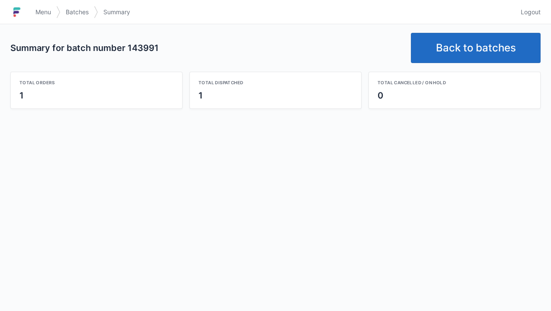
click at [471, 50] on link "Back to batches" at bounding box center [476, 48] width 130 height 30
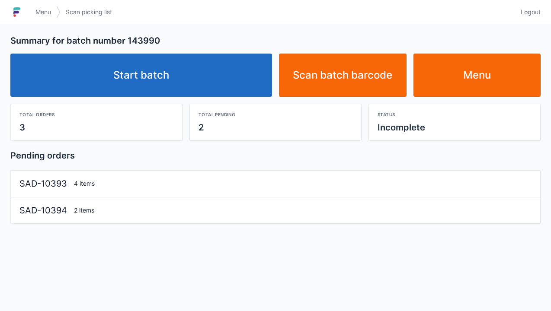
click at [175, 75] on link "Start batch" at bounding box center [141, 75] width 262 height 43
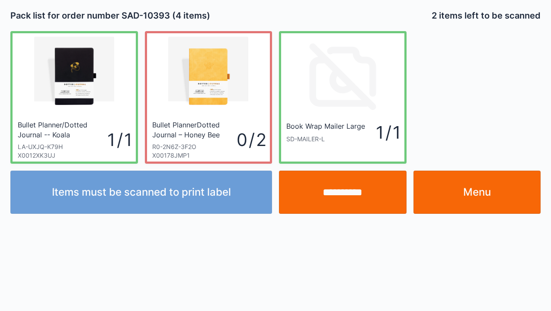
click at [494, 189] on link "Menu" at bounding box center [477, 192] width 128 height 43
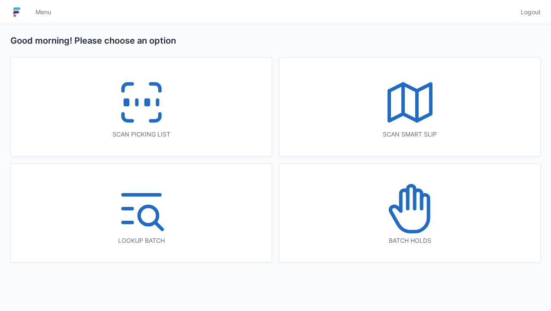
click at [153, 113] on icon at bounding box center [141, 102] width 55 height 55
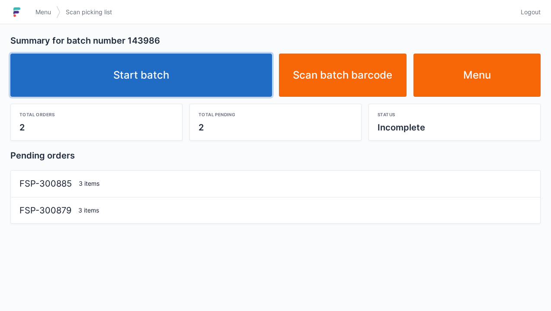
click at [135, 74] on link "Start batch" at bounding box center [141, 75] width 262 height 43
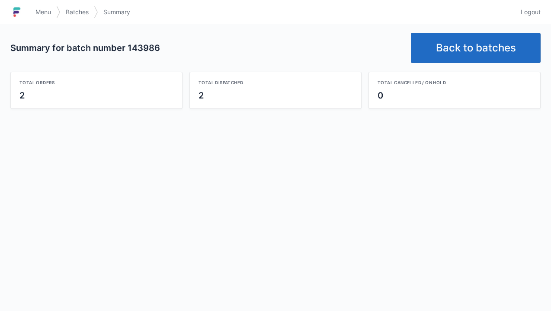
click at [479, 45] on link "Back to batches" at bounding box center [476, 48] width 130 height 30
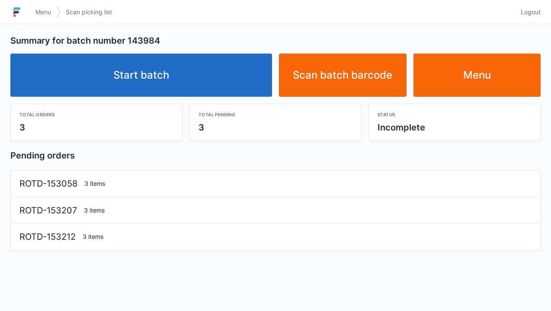
click at [152, 80] on link "Start batch" at bounding box center [141, 75] width 262 height 43
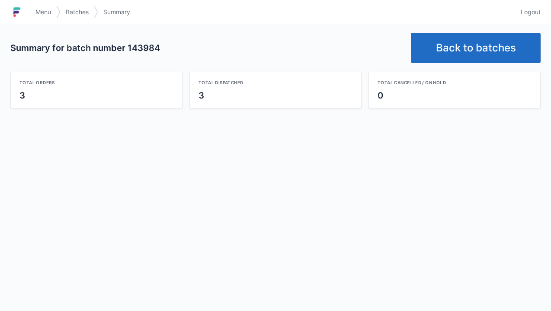
click at [476, 46] on link "Back to batches" at bounding box center [476, 48] width 130 height 30
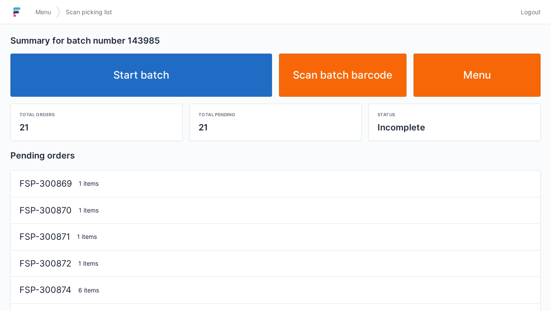
click at [165, 90] on link "Start batch" at bounding box center [141, 75] width 262 height 43
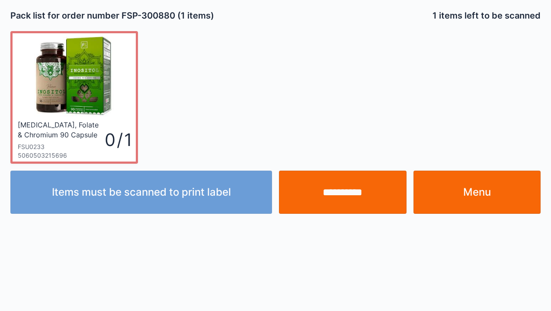
click at [470, 182] on link "Menu" at bounding box center [477, 192] width 128 height 43
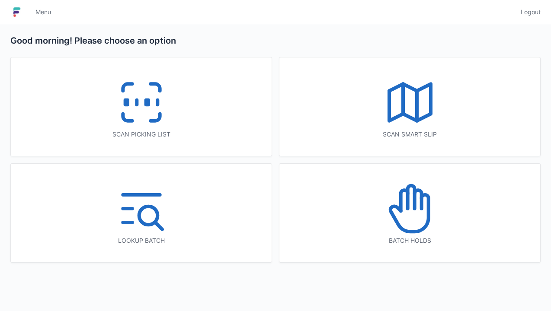
click at [136, 107] on icon at bounding box center [141, 102] width 55 height 55
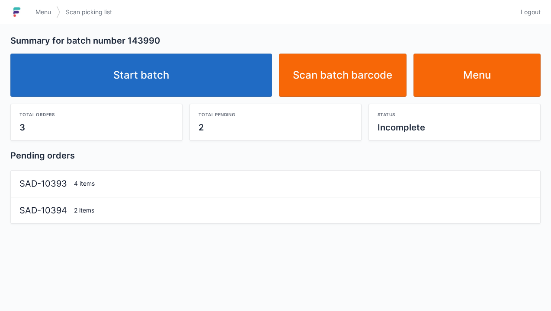
click at [161, 74] on link "Start batch" at bounding box center [141, 75] width 262 height 43
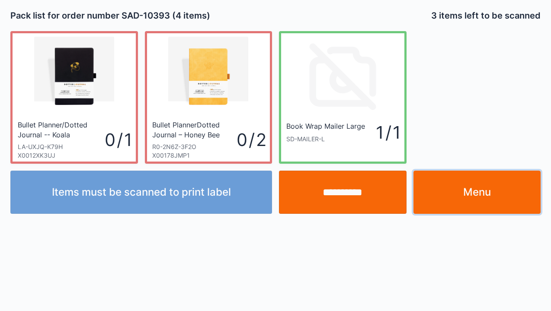
click at [488, 194] on link "Menu" at bounding box center [477, 192] width 128 height 43
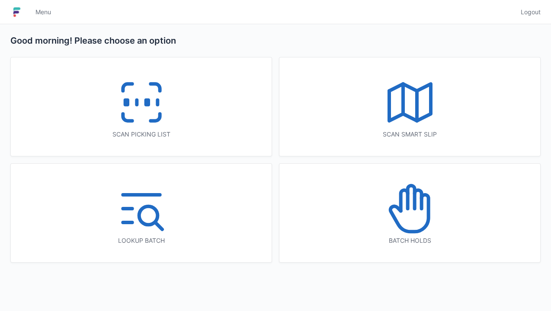
click at [131, 104] on icon at bounding box center [141, 102] width 55 height 55
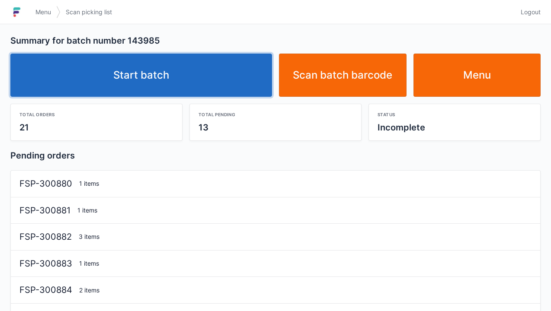
click at [160, 78] on link "Start batch" at bounding box center [141, 75] width 262 height 43
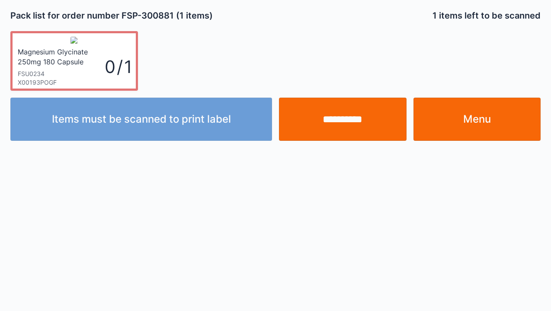
click at [472, 120] on link "Menu" at bounding box center [477, 119] width 128 height 43
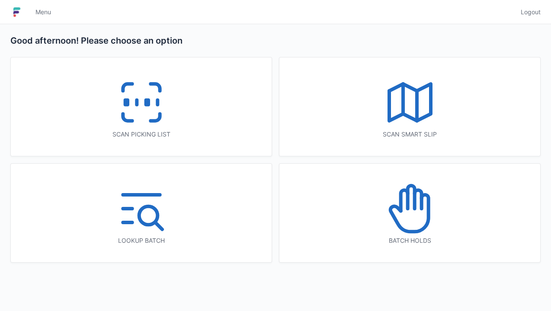
click at [150, 112] on icon at bounding box center [141, 102] width 55 height 55
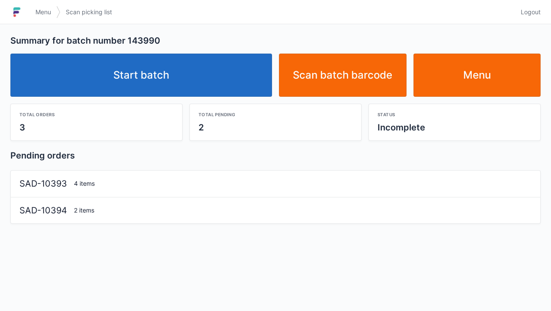
click at [164, 78] on link "Start batch" at bounding box center [141, 75] width 262 height 43
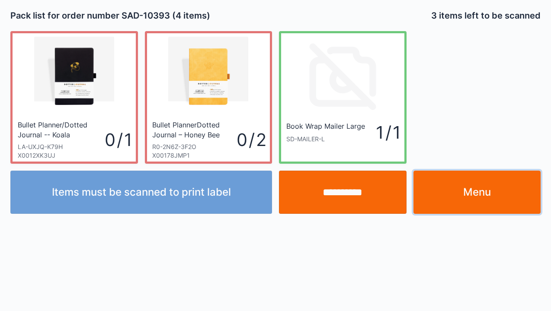
click at [483, 197] on link "Menu" at bounding box center [477, 192] width 128 height 43
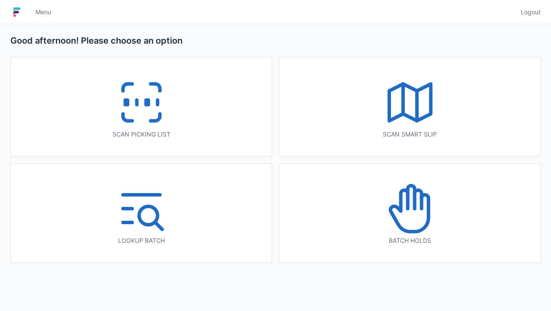
click at [147, 112] on icon at bounding box center [141, 102] width 55 height 55
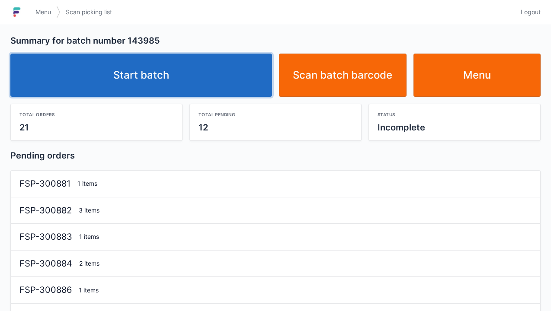
click at [162, 77] on link "Start batch" at bounding box center [141, 75] width 262 height 43
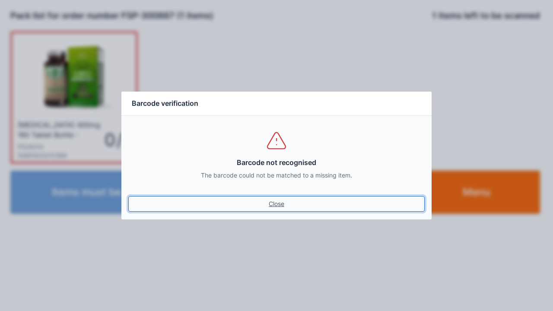
click at [268, 208] on link "Close" at bounding box center [276, 204] width 297 height 16
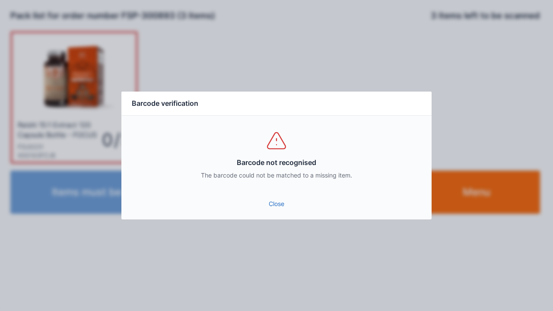
click at [276, 207] on link "Close" at bounding box center [276, 204] width 297 height 16
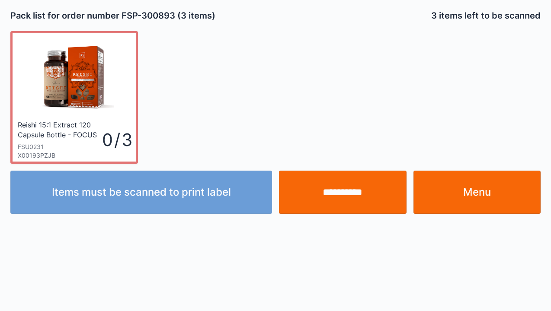
click at [502, 201] on link "Menu" at bounding box center [477, 192] width 128 height 43
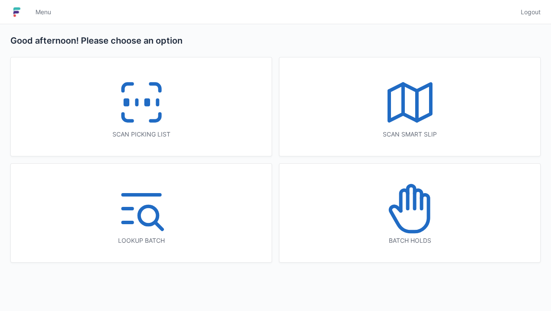
click at [477, 197] on div "Batch holds" at bounding box center [409, 213] width 261 height 99
